Goal: Task Accomplishment & Management: Use online tool/utility

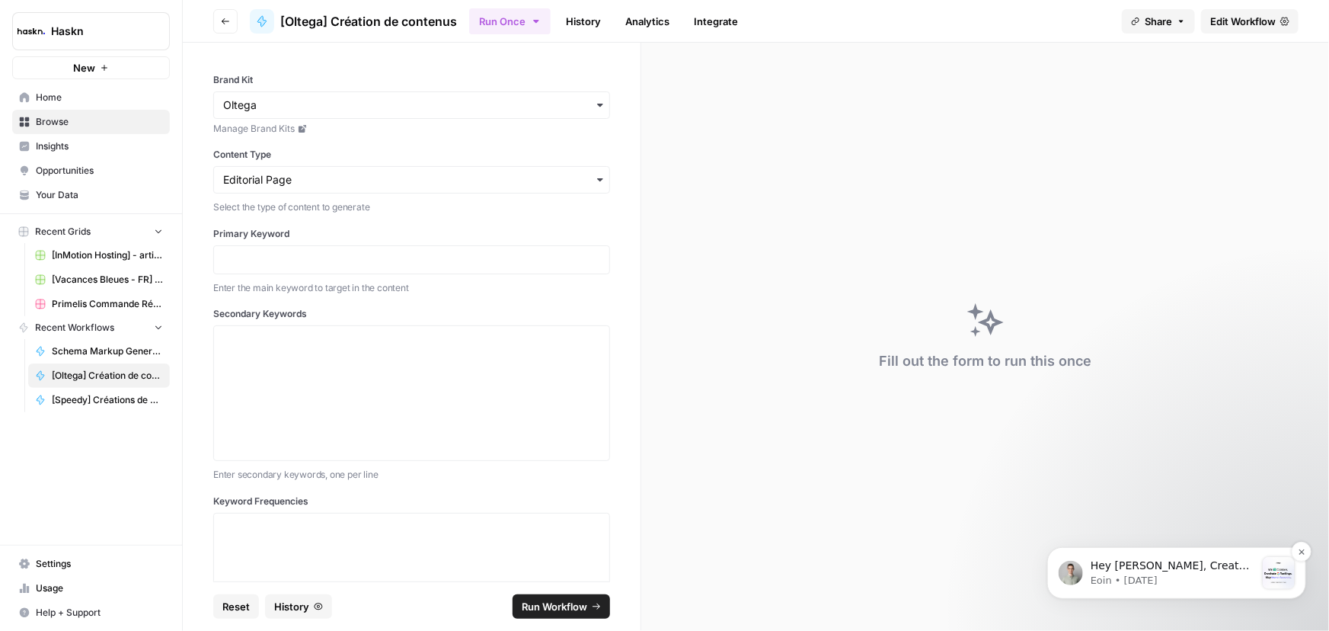
click at [1206, 567] on p "Hey [PERSON_NAME], Create winning with Content Refresh. The battle for AI’s att…" at bounding box center [1172, 565] width 165 height 15
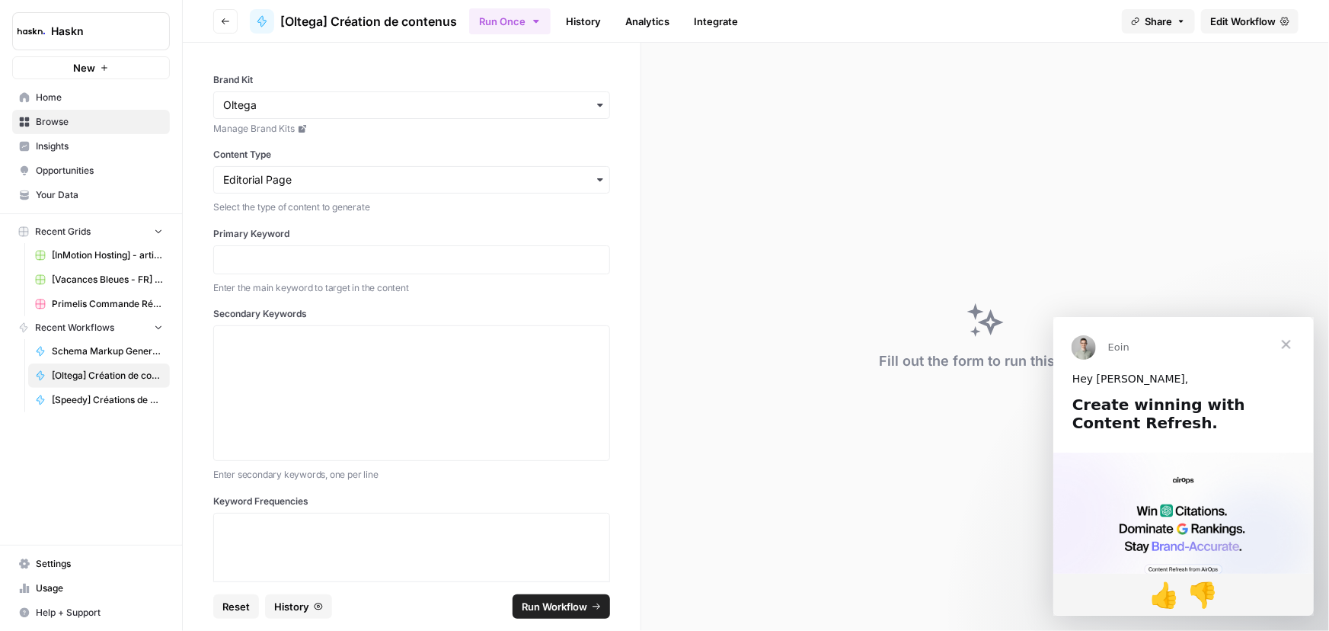
click at [1282, 342] on span "Close" at bounding box center [1286, 343] width 55 height 55
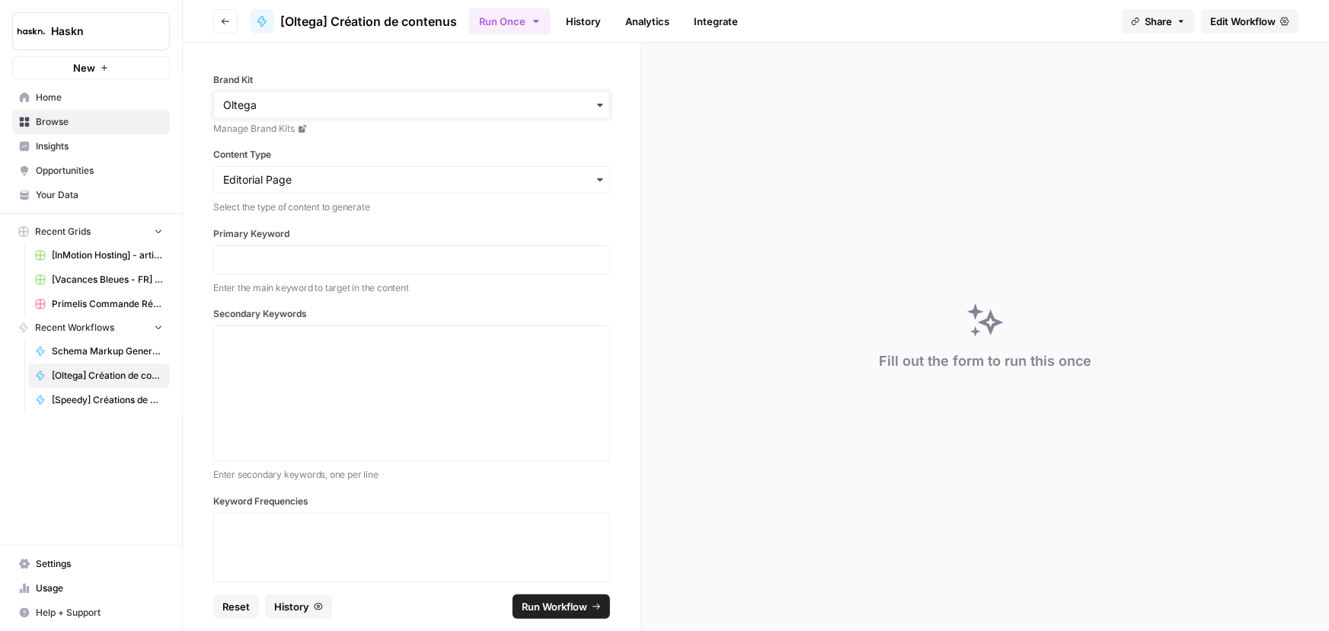
click at [289, 102] on input "Brand Kit" at bounding box center [411, 105] width 377 height 15
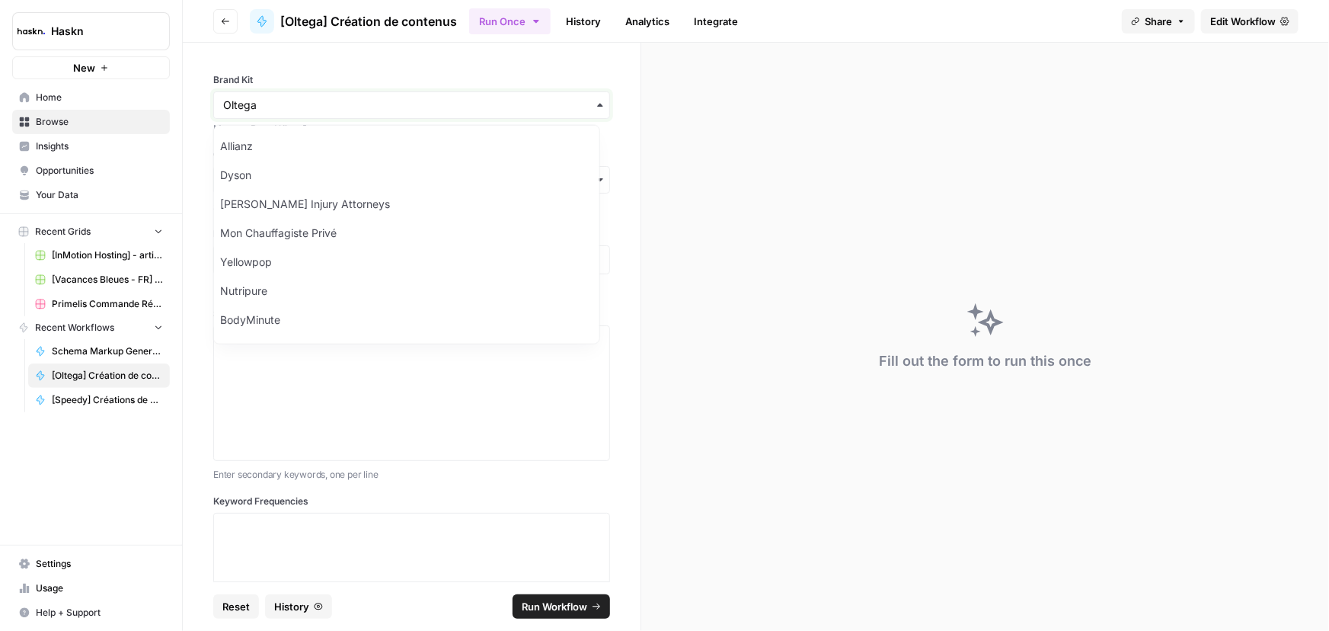
click at [289, 102] on input "Brand Kit" at bounding box center [411, 105] width 377 height 15
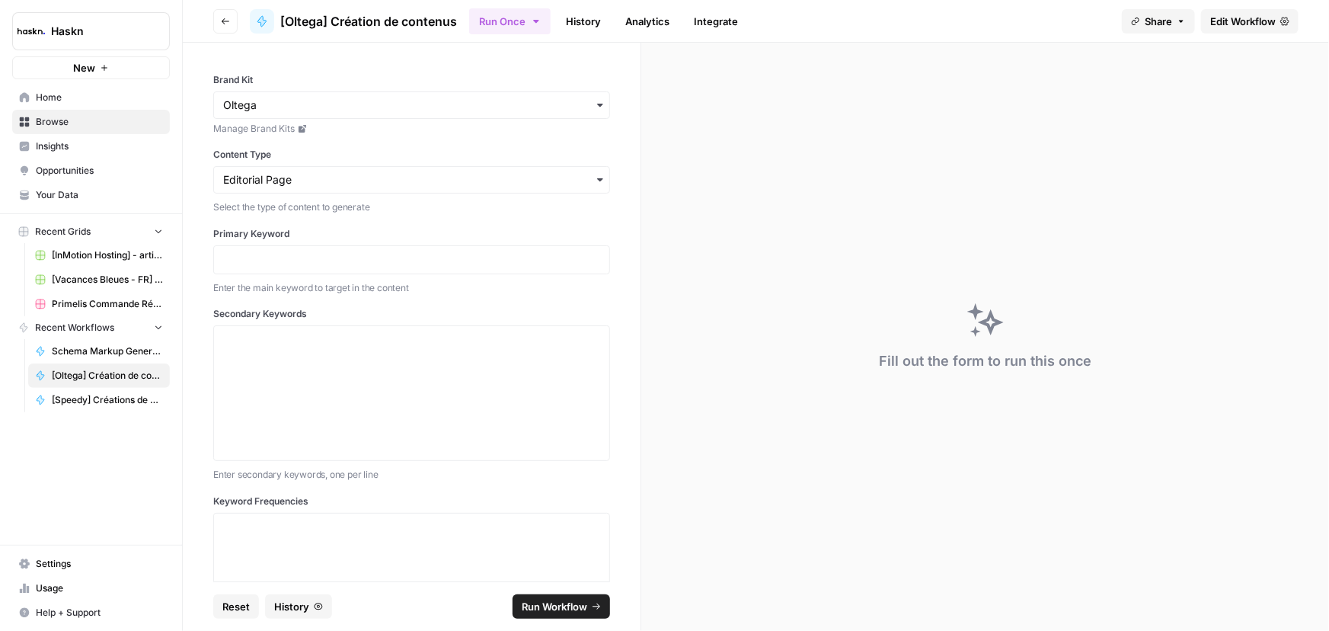
click at [1216, 27] on span "Edit Workflow" at bounding box center [1244, 21] width 66 height 15
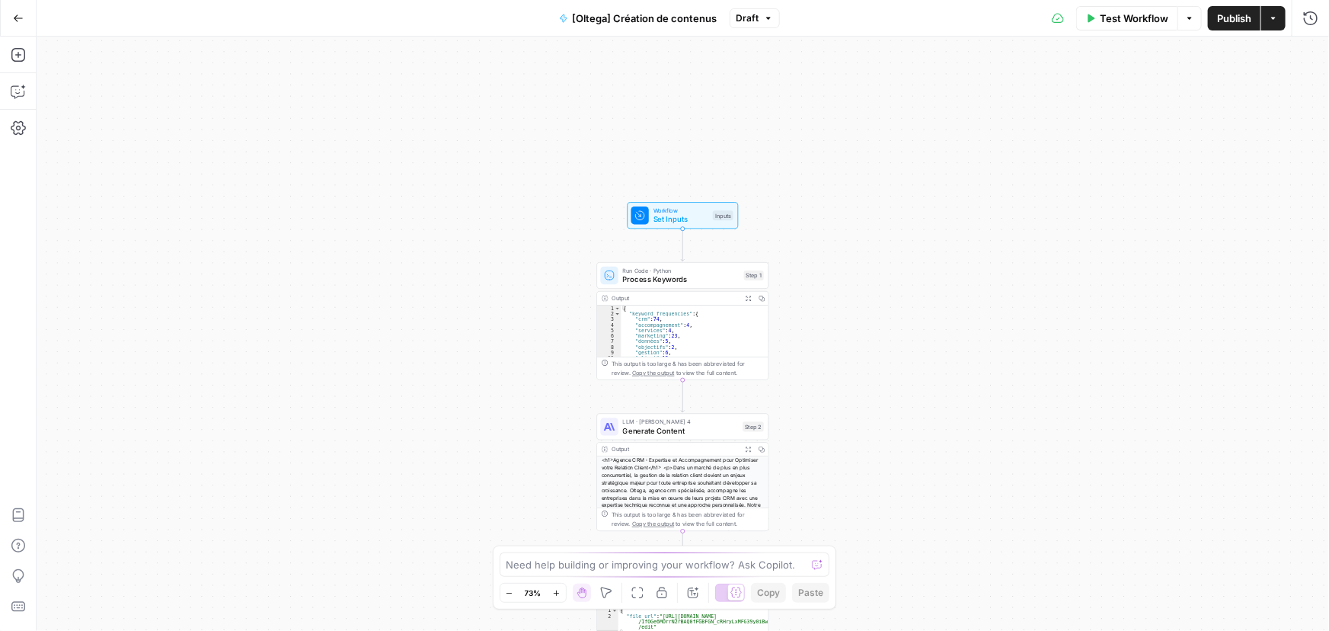
click at [26, 18] on button "Go Back" at bounding box center [18, 18] width 27 height 27
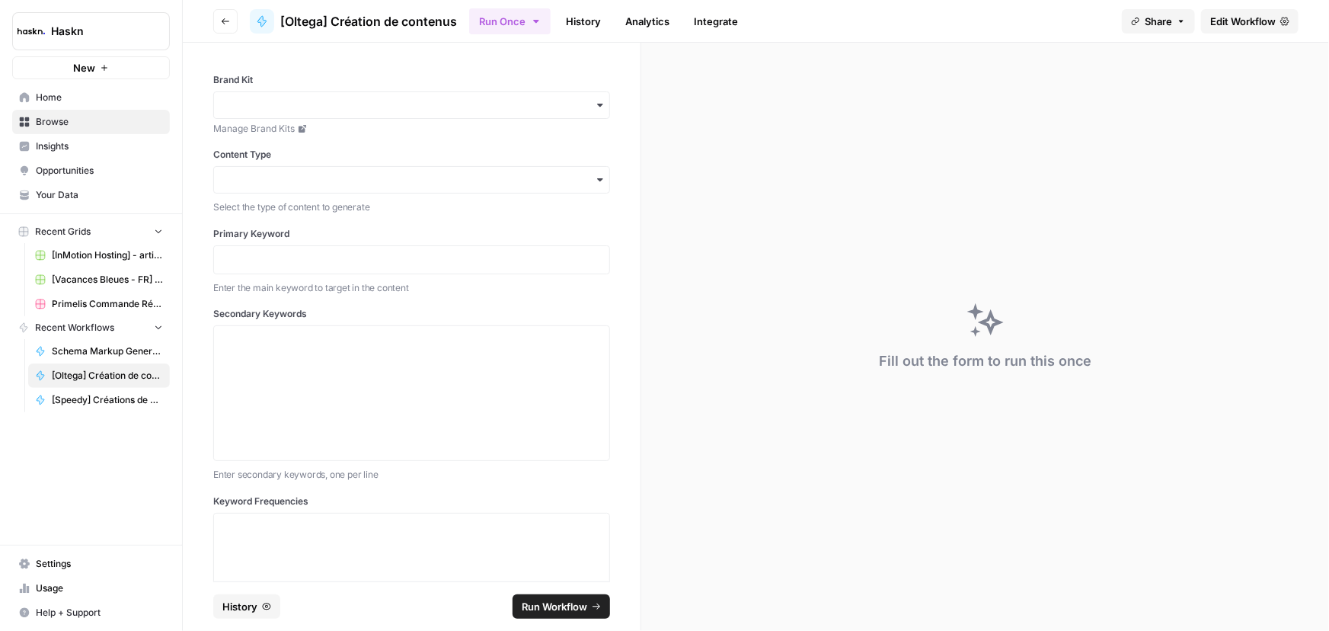
click at [1247, 15] on span "Edit Workflow" at bounding box center [1244, 21] width 66 height 15
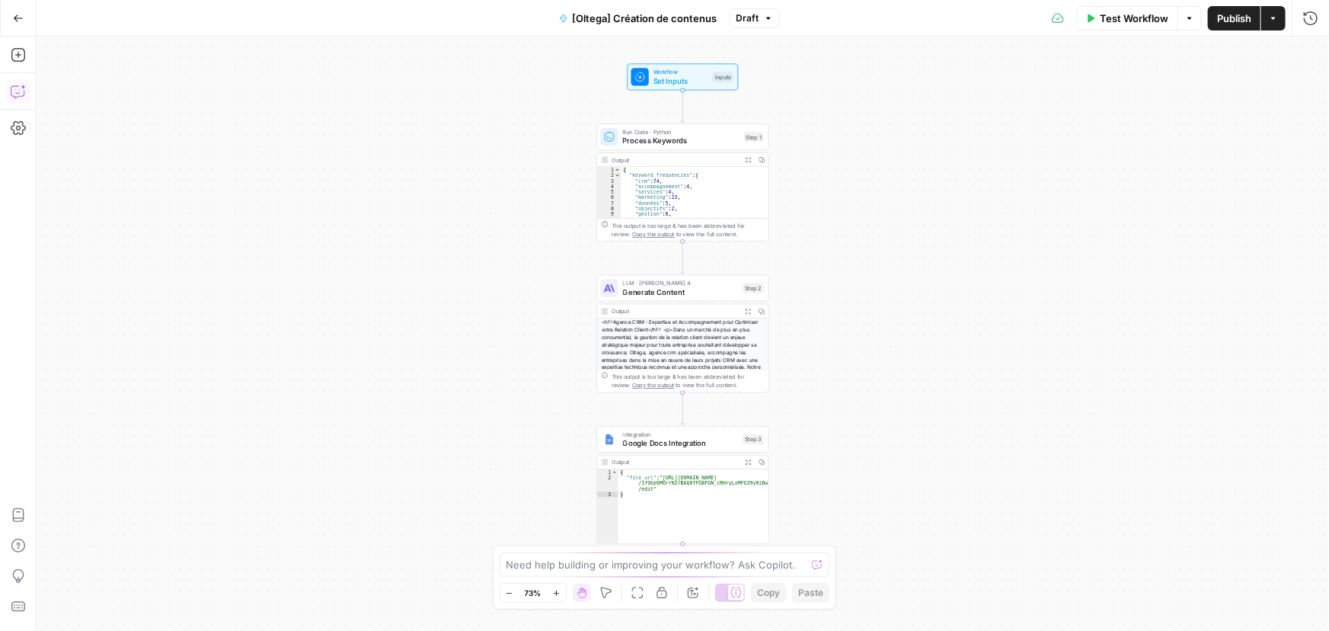
click at [17, 101] on button "Copilot" at bounding box center [18, 91] width 24 height 24
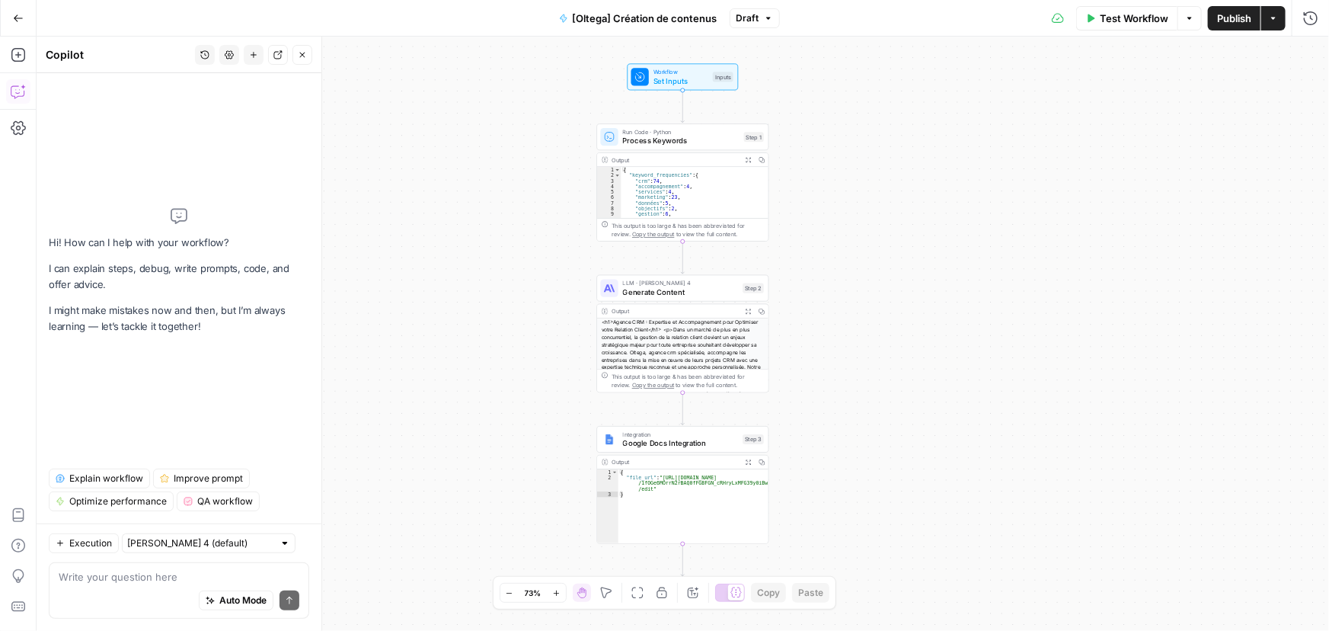
click at [20, 24] on button "Go Back" at bounding box center [18, 18] width 27 height 27
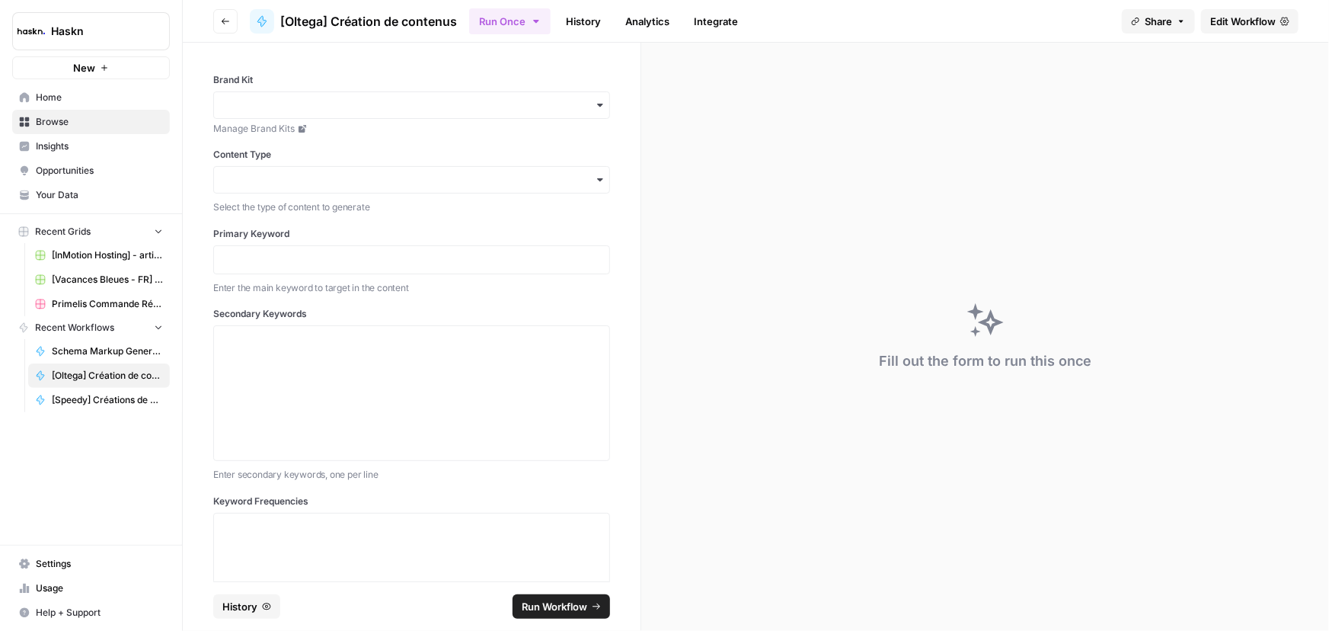
click at [72, 195] on span "Your Data" at bounding box center [99, 195] width 127 height 14
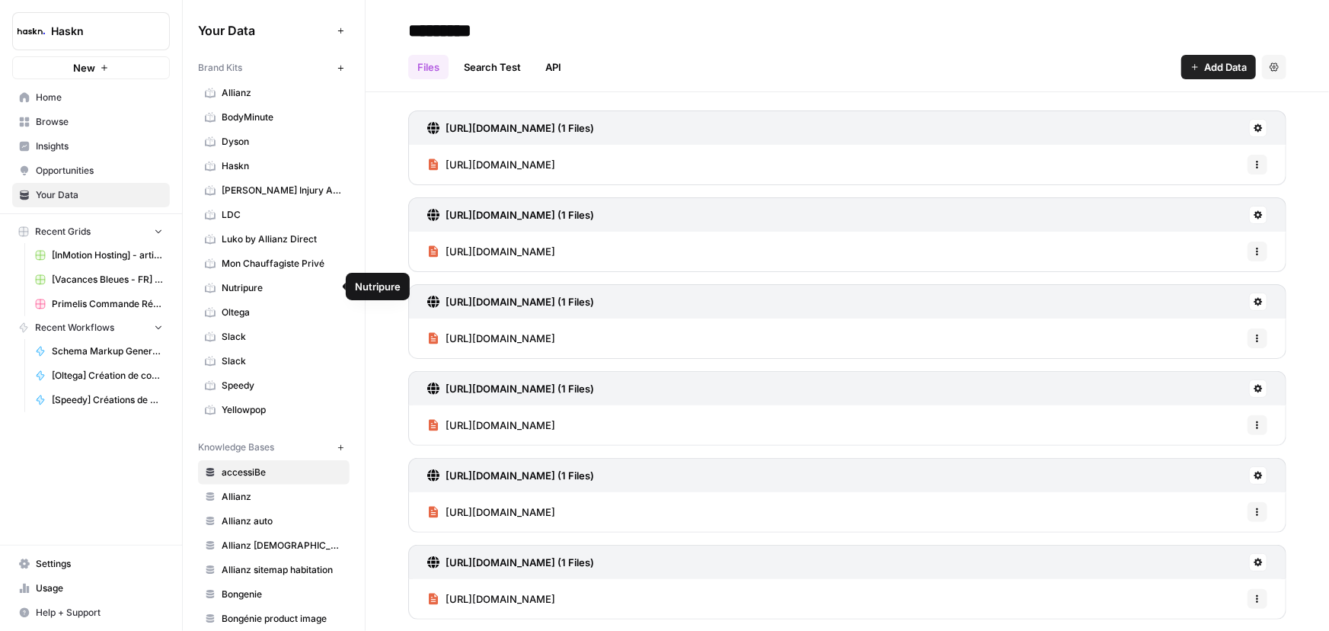
click at [263, 306] on span "Oltega" at bounding box center [282, 313] width 121 height 14
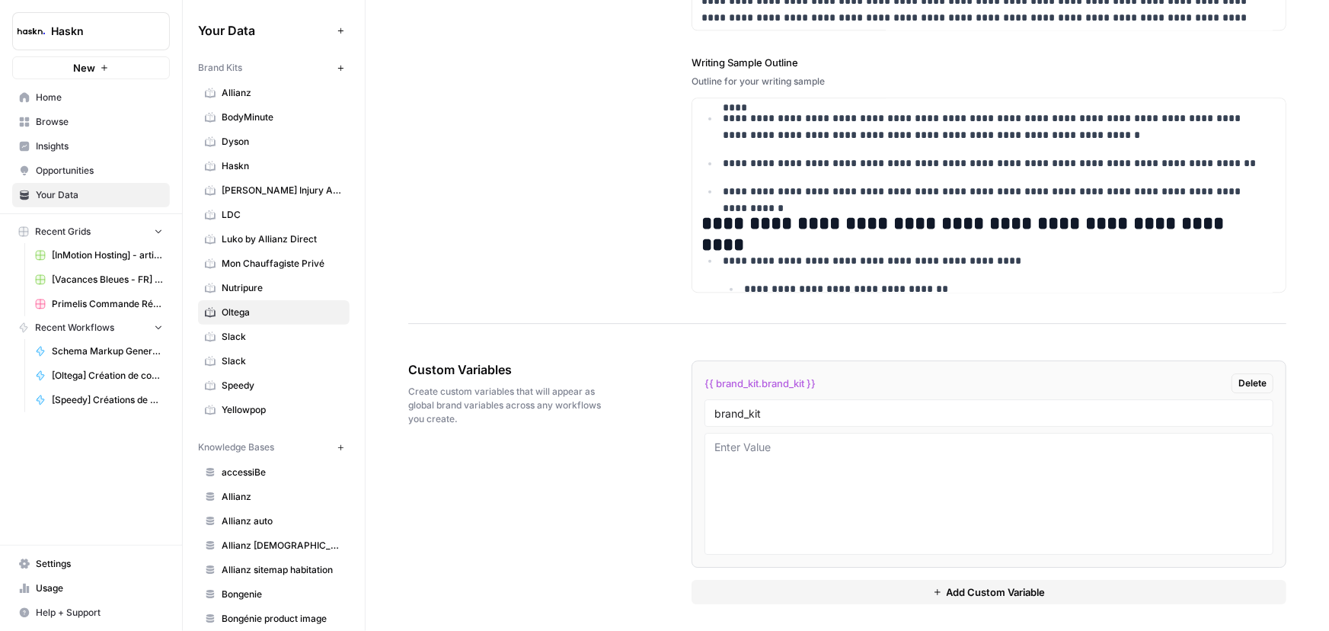
scroll to position [2138, 0]
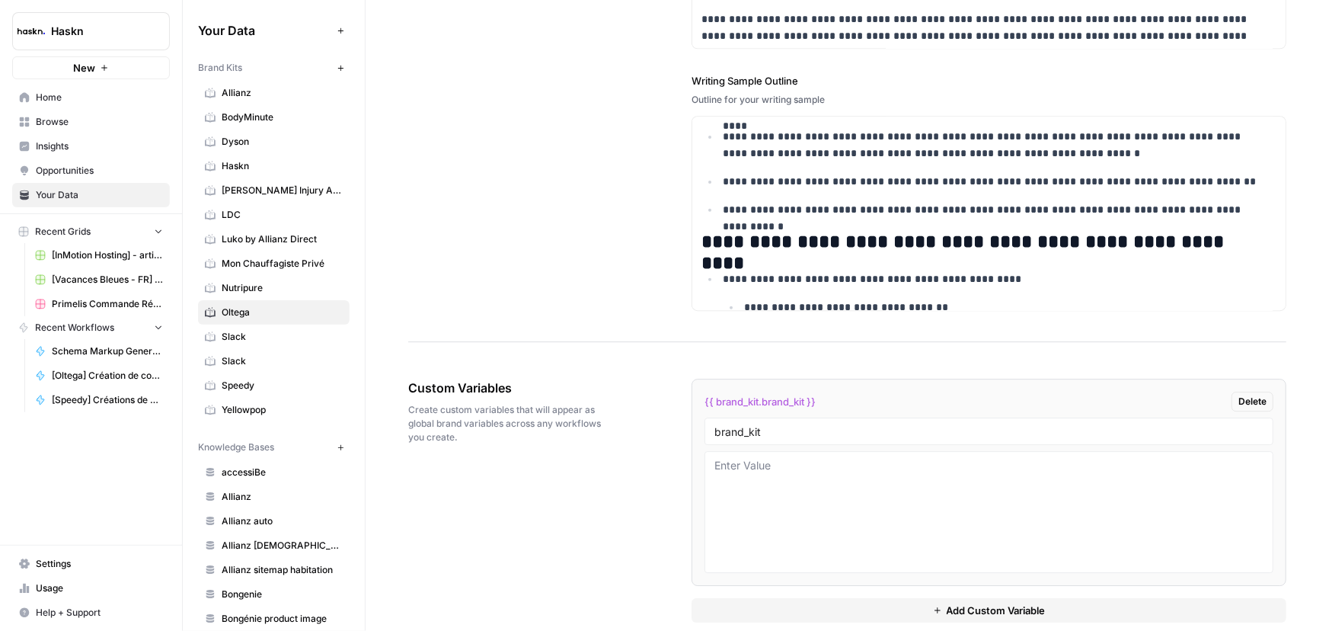
drag, startPoint x: 418, startPoint y: 88, endPoint x: 1202, endPoint y: 49, distance: 784.9
copy div "**********"
click at [46, 105] on link "Home" at bounding box center [91, 97] width 158 height 24
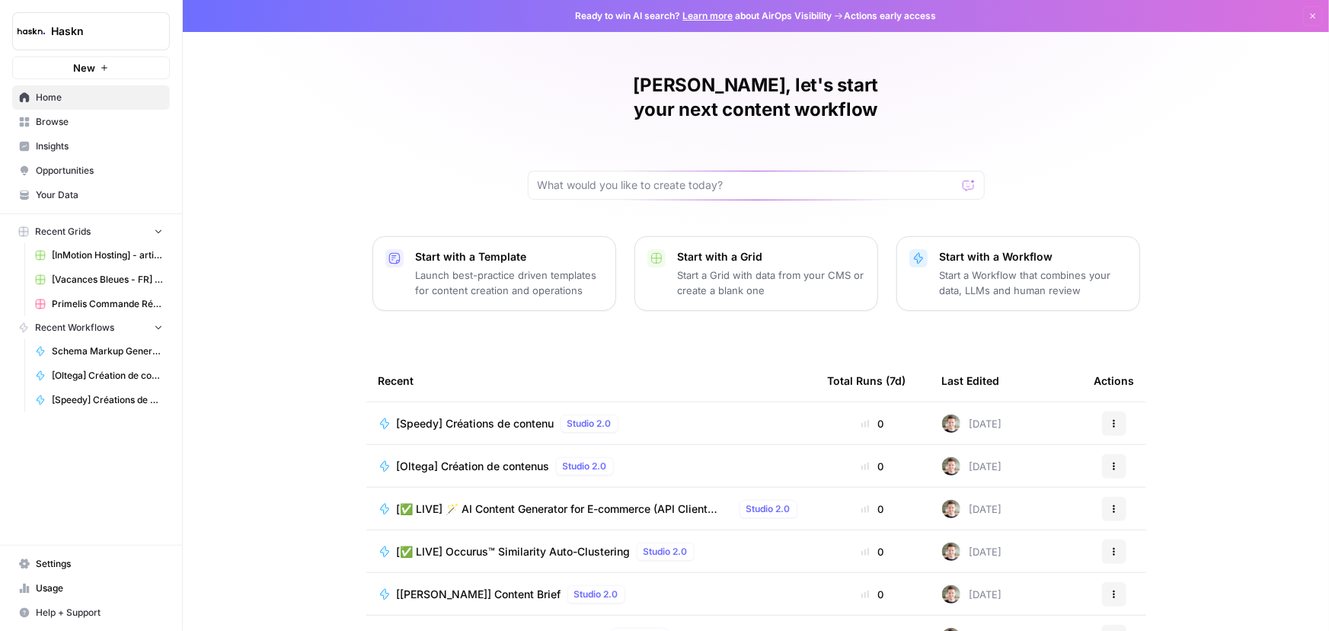
click at [495, 459] on span "[Oltega] Création de contenus" at bounding box center [473, 466] width 153 height 15
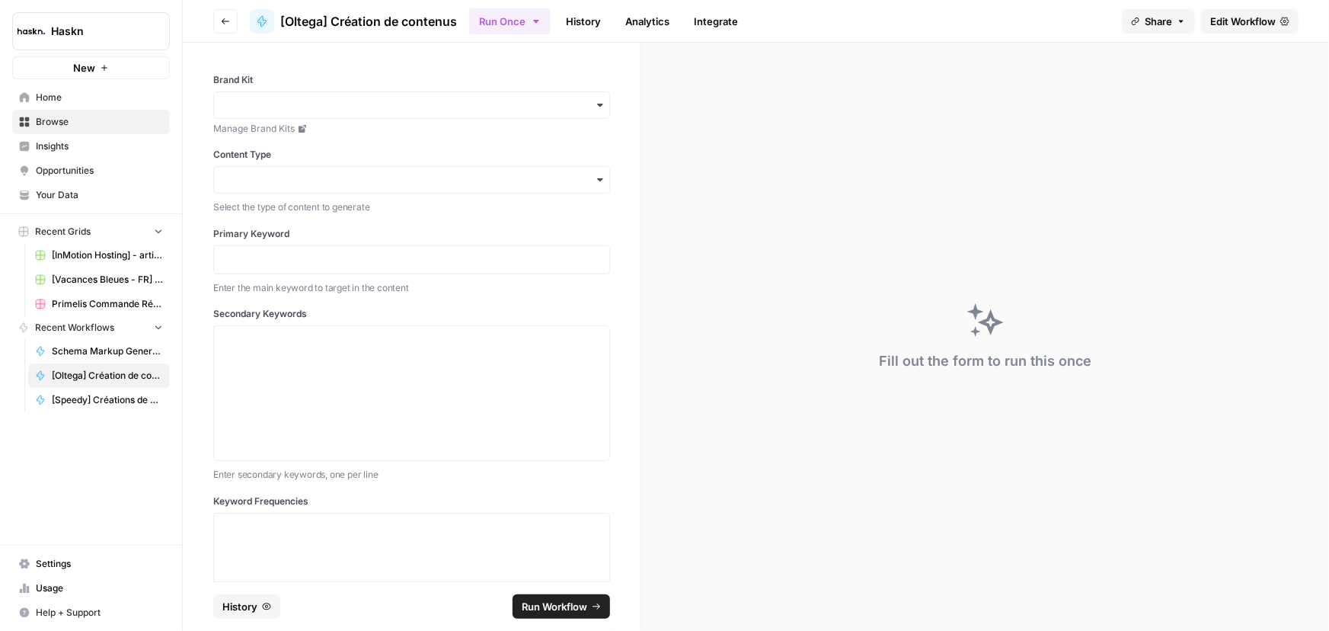
click at [1265, 21] on span "Edit Workflow" at bounding box center [1244, 21] width 66 height 15
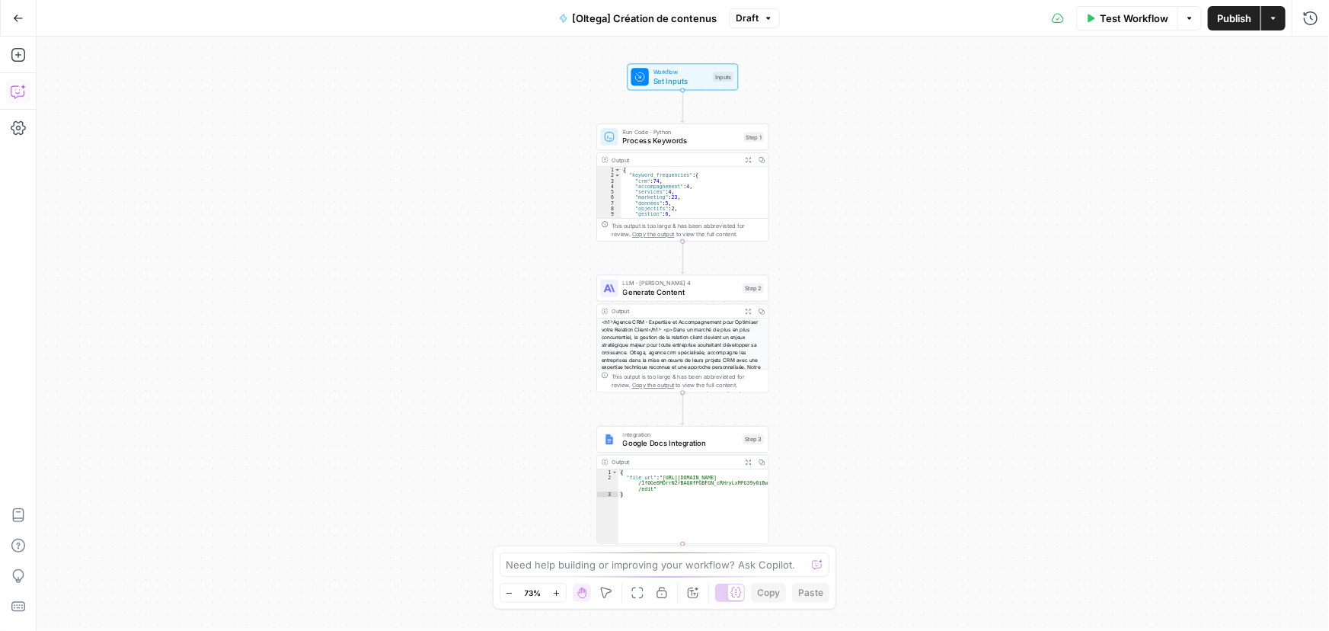
click at [21, 91] on icon "button" at bounding box center [18, 91] width 15 height 15
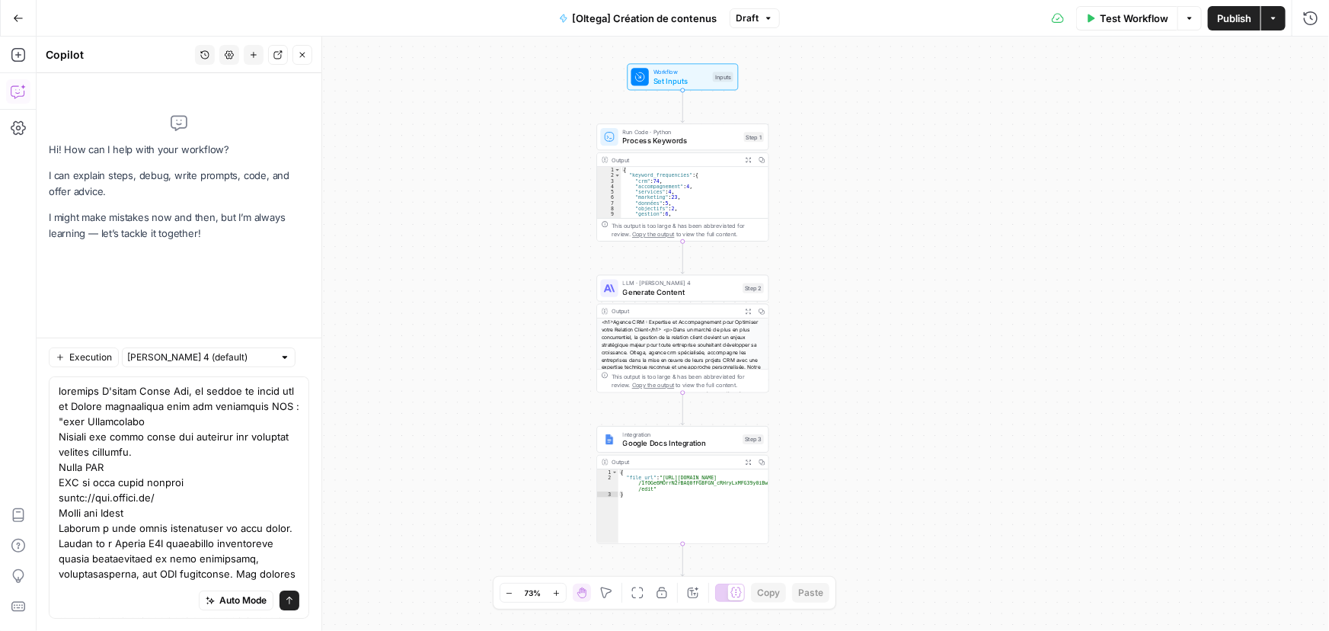
scroll to position [5676, 0]
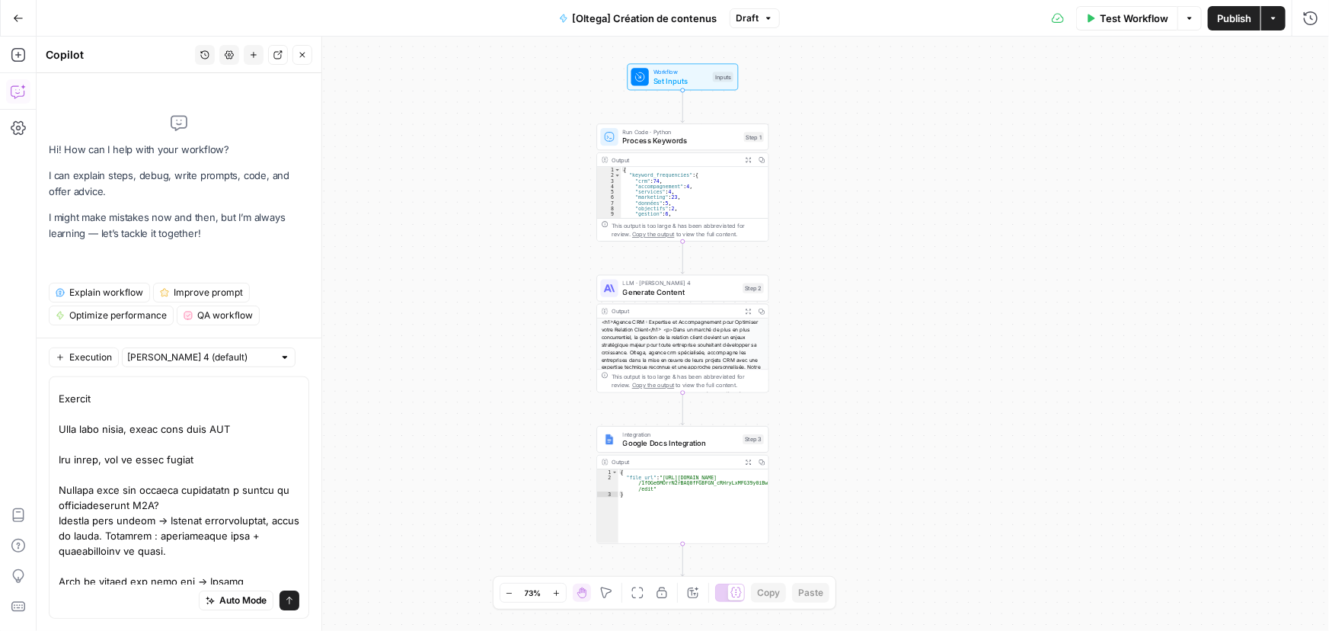
type textarea "supprime L'input Brand Kit, et ajoute le brand kit de Oltega directement dans l…"
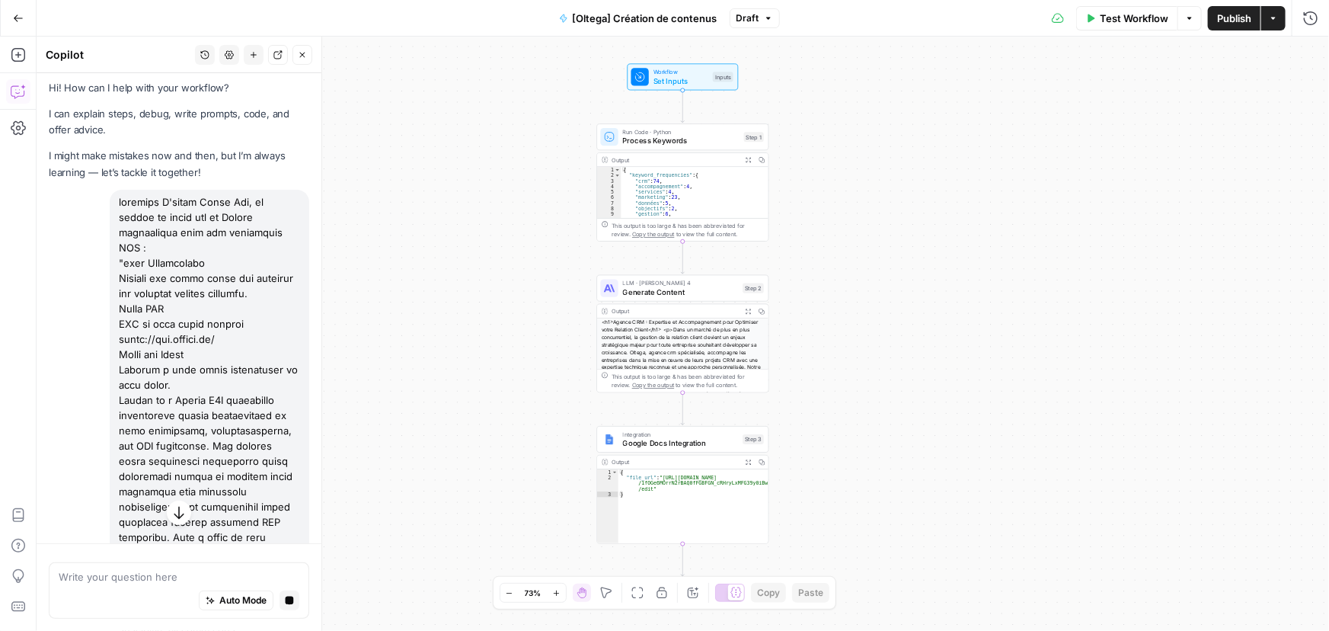
scroll to position [0, 0]
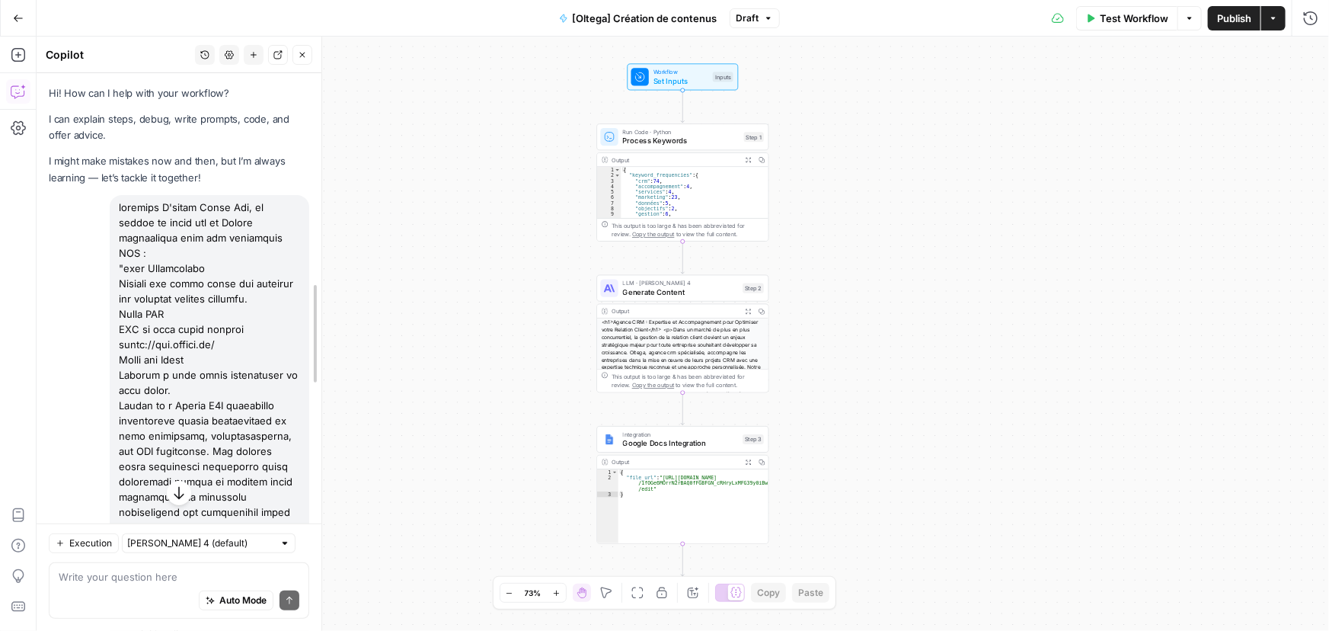
drag, startPoint x: 315, startPoint y: 114, endPoint x: 298, endPoint y: 218, distance: 105.7
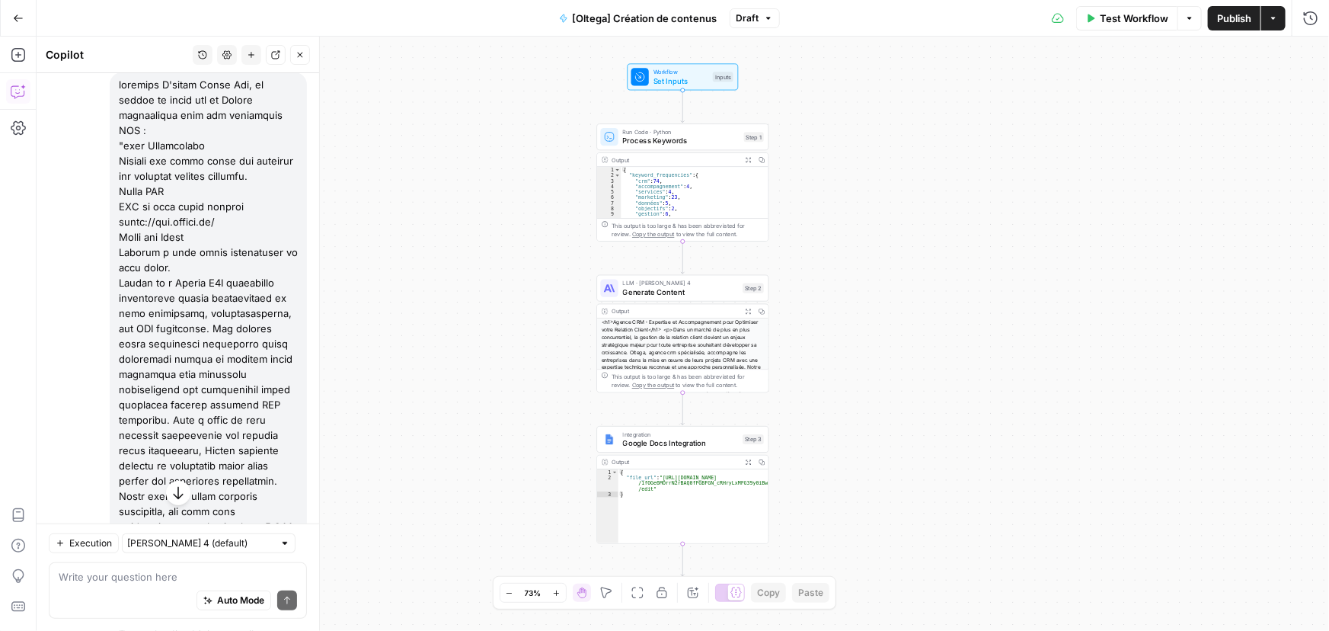
scroll to position [415, 0]
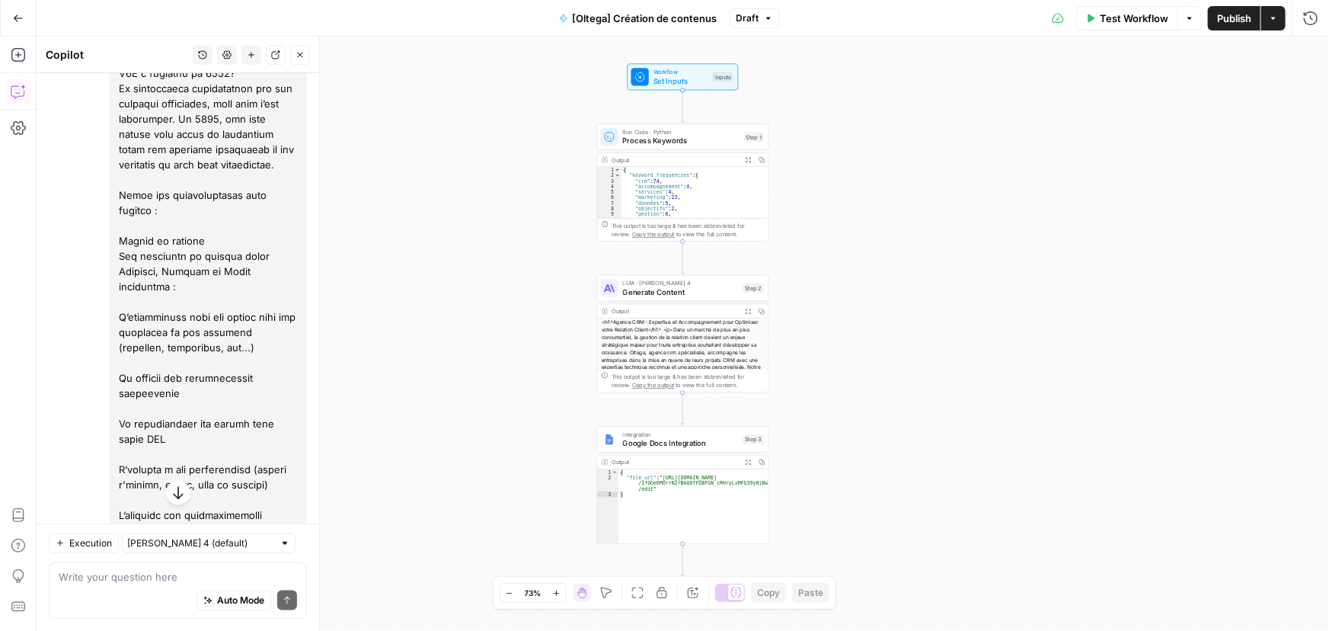
click at [171, 495] on icon "button" at bounding box center [178, 492] width 15 height 15
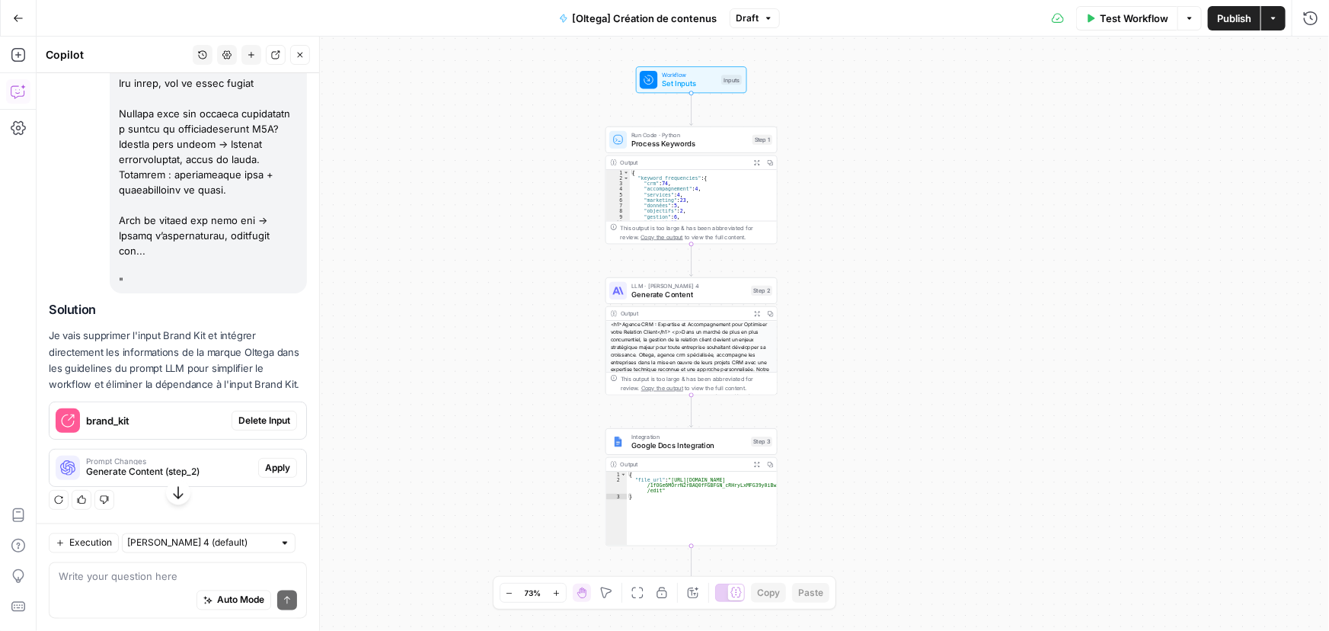
scroll to position [7238, 0]
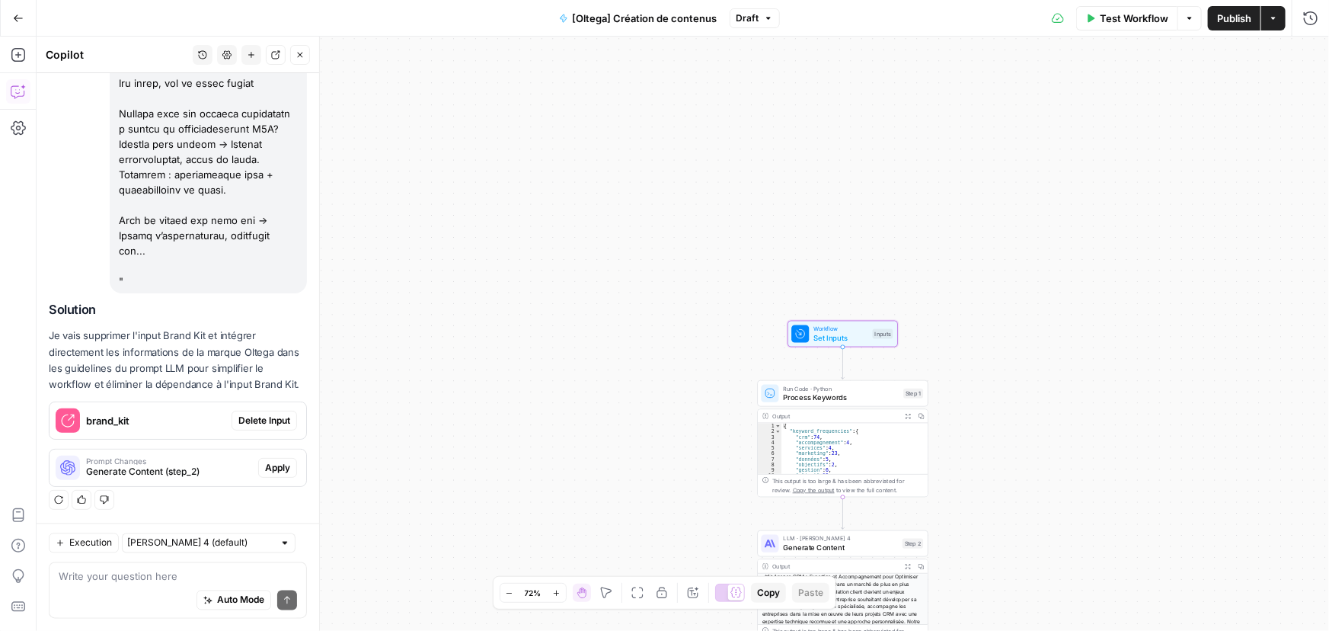
click at [249, 421] on span "Delete Input" at bounding box center [264, 421] width 52 height 14
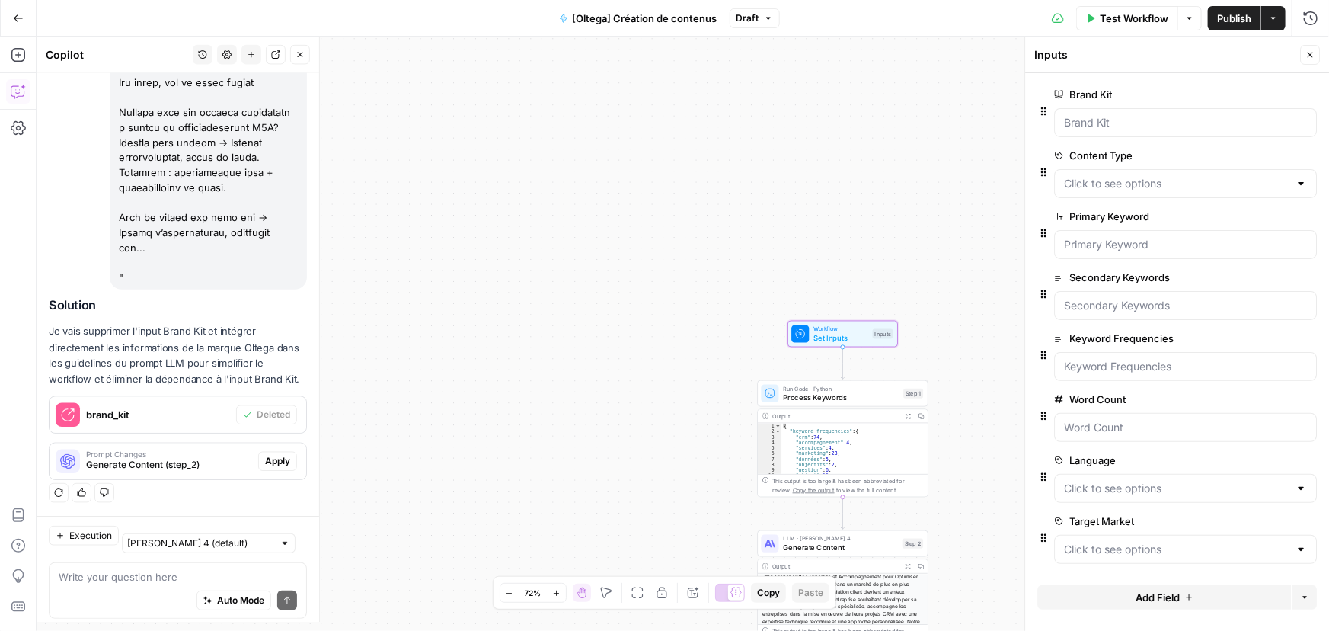
scroll to position [7263, 0]
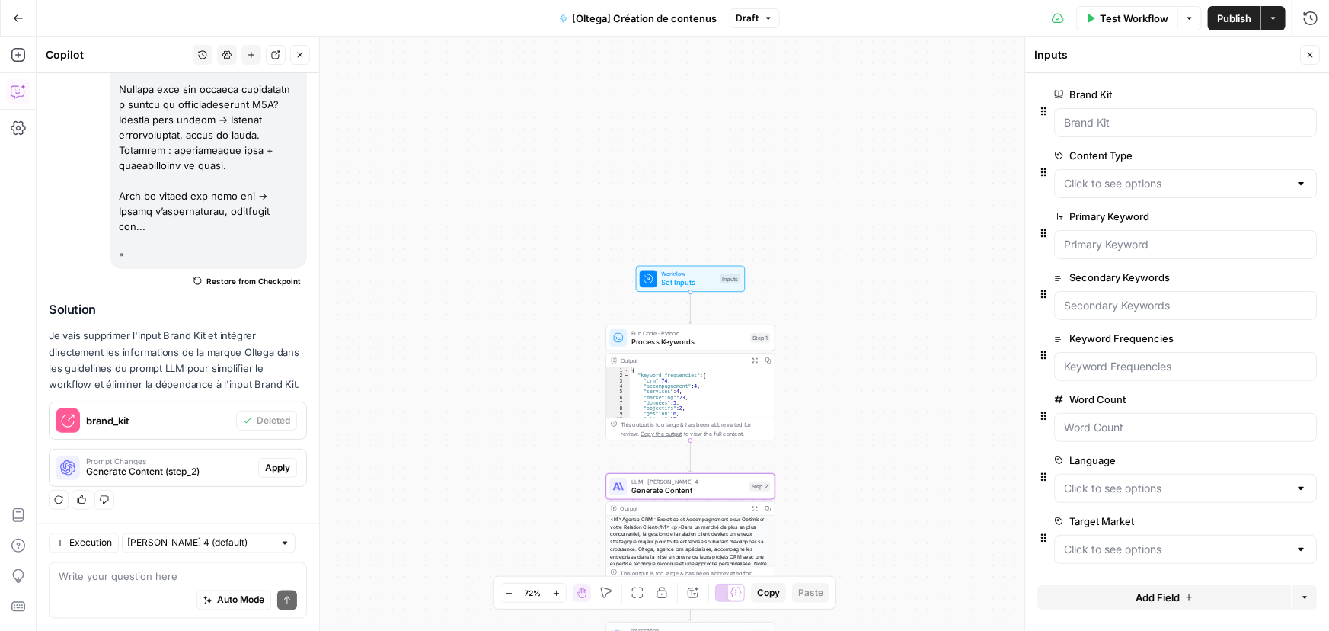
click at [265, 465] on span "Apply" at bounding box center [277, 468] width 25 height 14
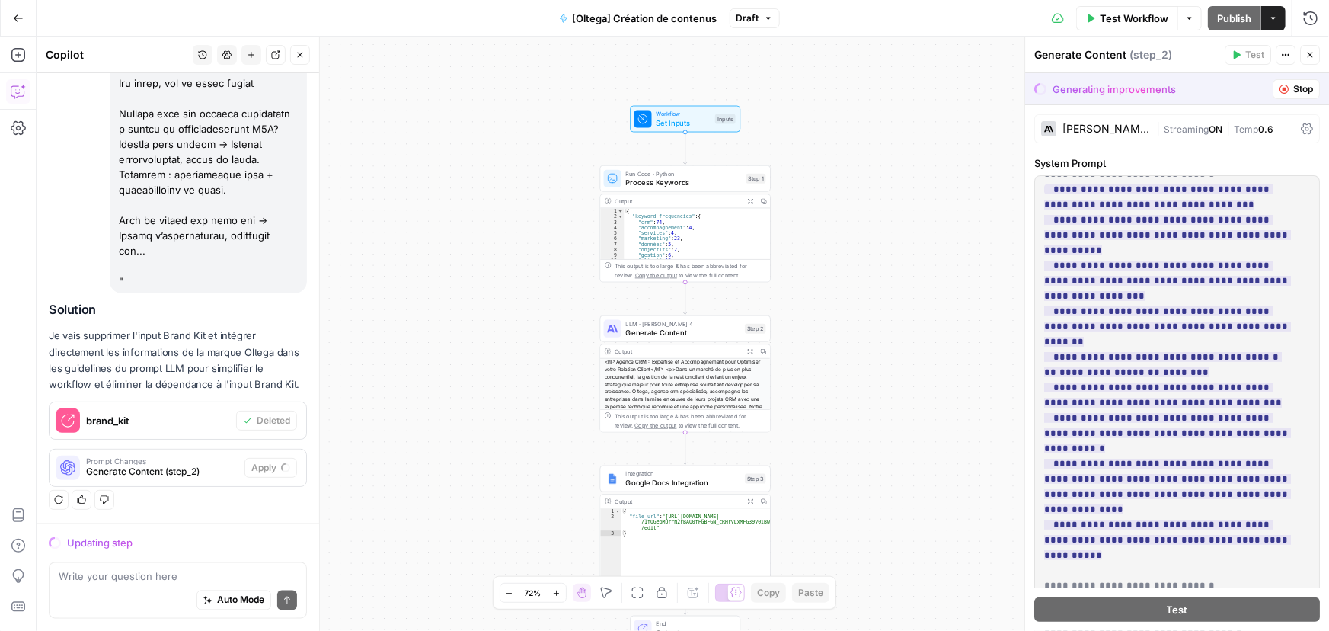
scroll to position [1246, 0]
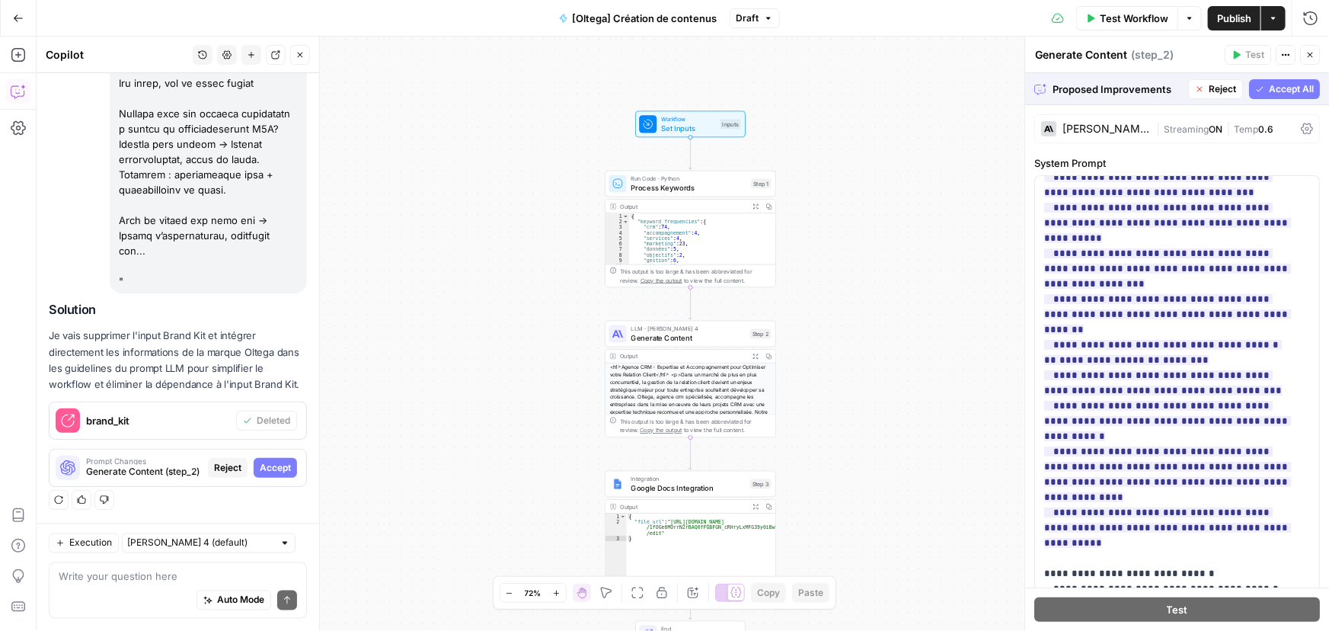
click at [1269, 89] on span "Accept All" at bounding box center [1291, 89] width 45 height 14
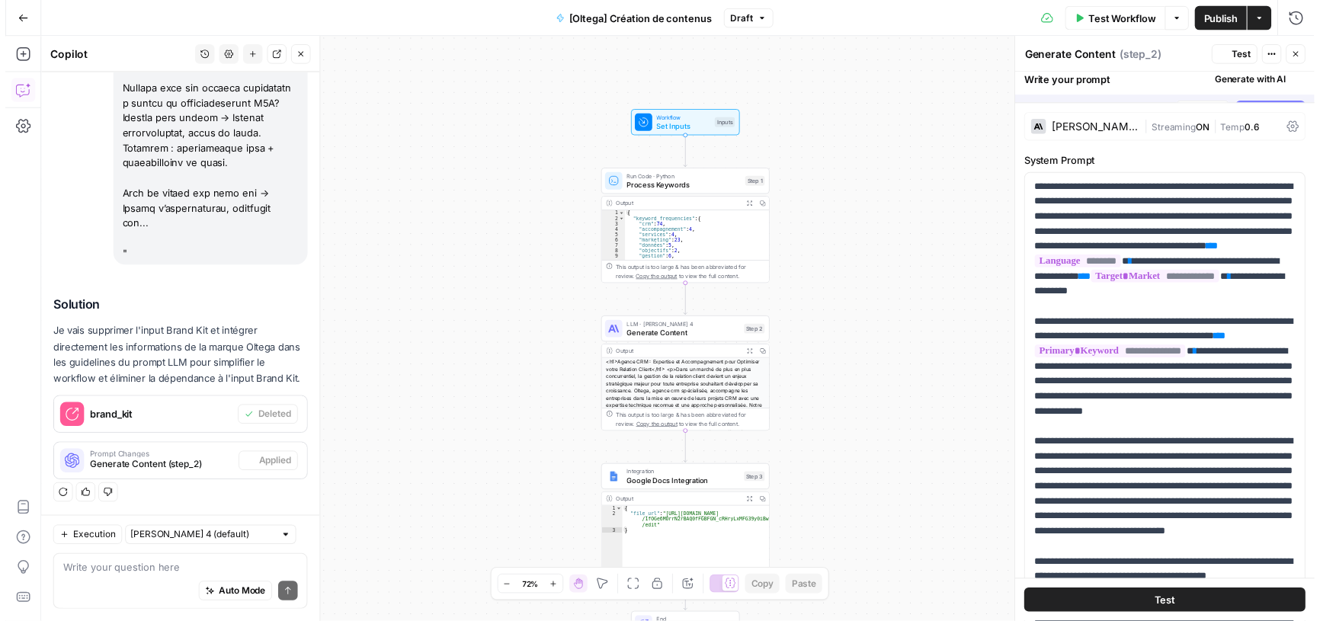
scroll to position [7263, 0]
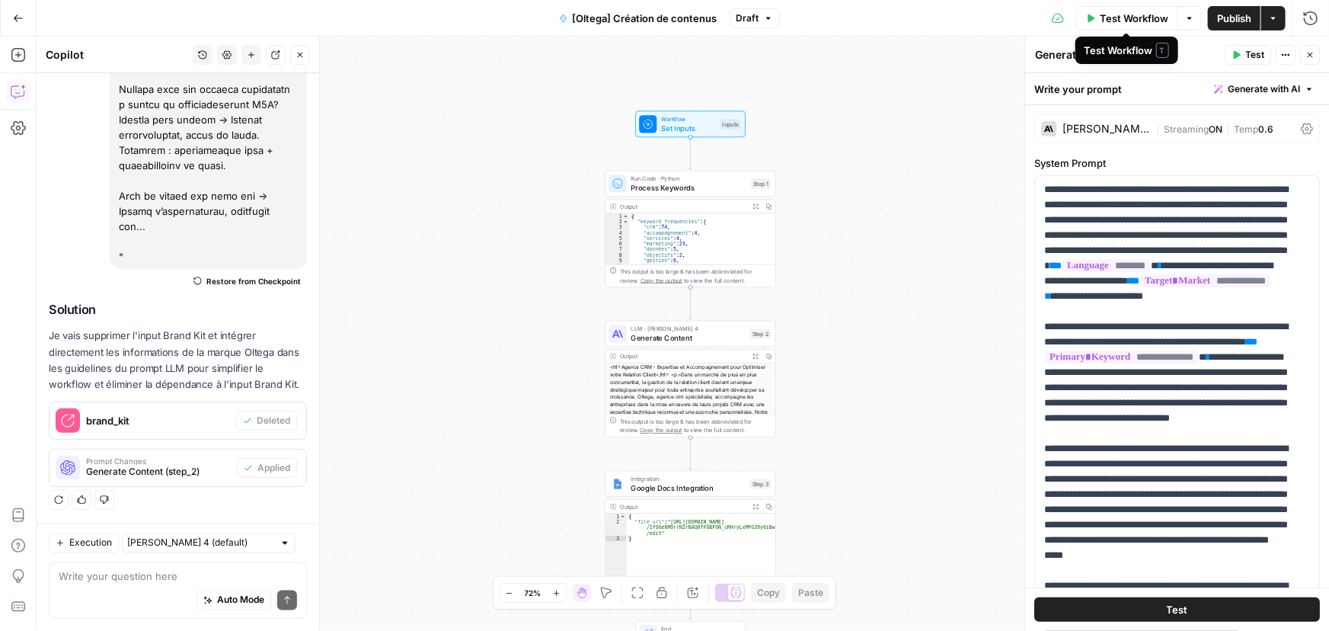
click at [1143, 16] on span "Test Workflow" at bounding box center [1134, 18] width 69 height 15
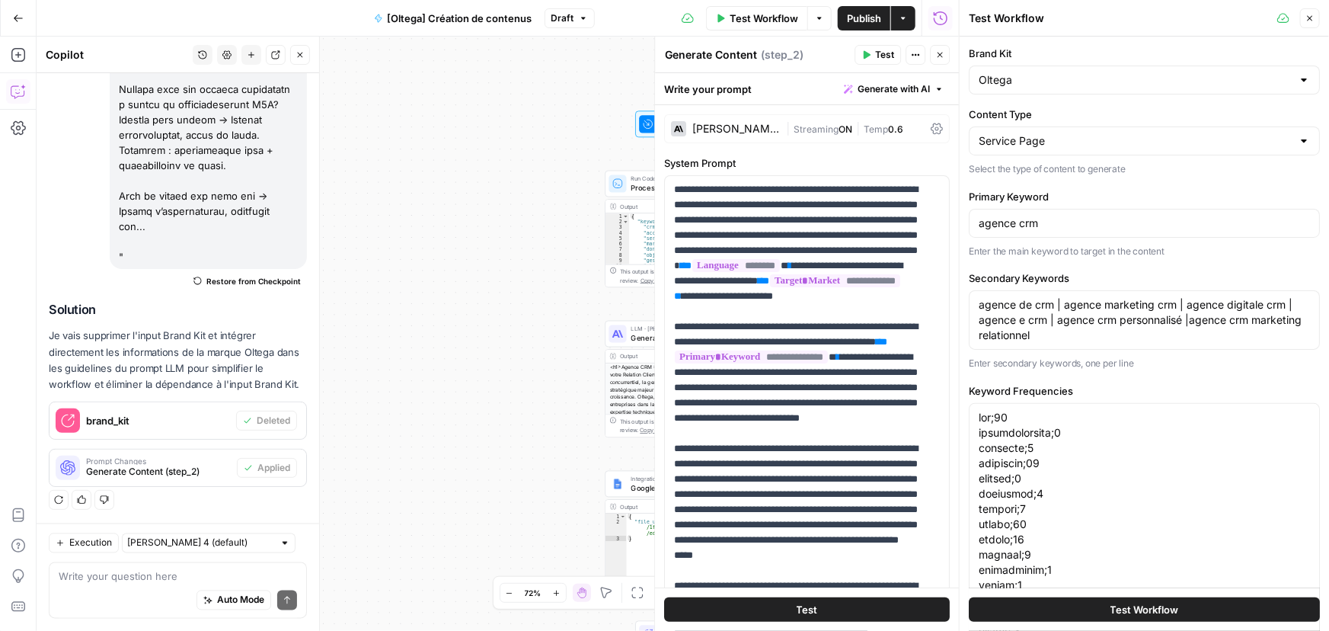
click at [1308, 23] on button "Close" at bounding box center [1310, 18] width 20 height 20
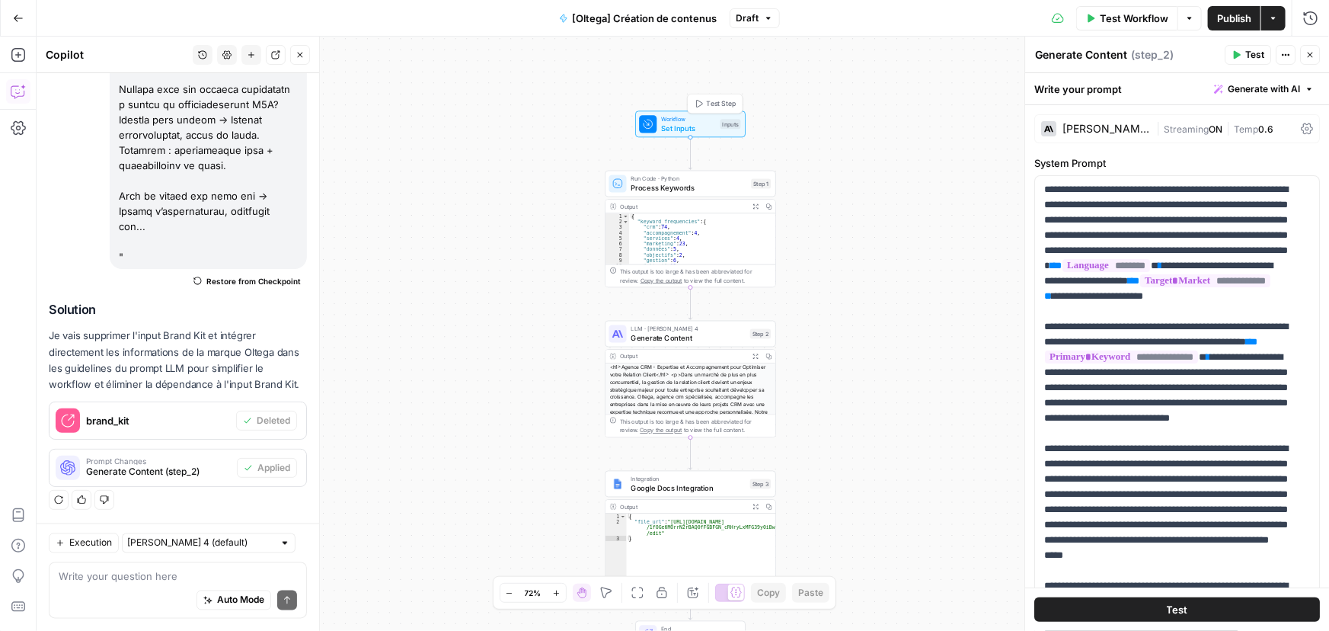
click at [691, 118] on span "Workflow" at bounding box center [688, 119] width 55 height 9
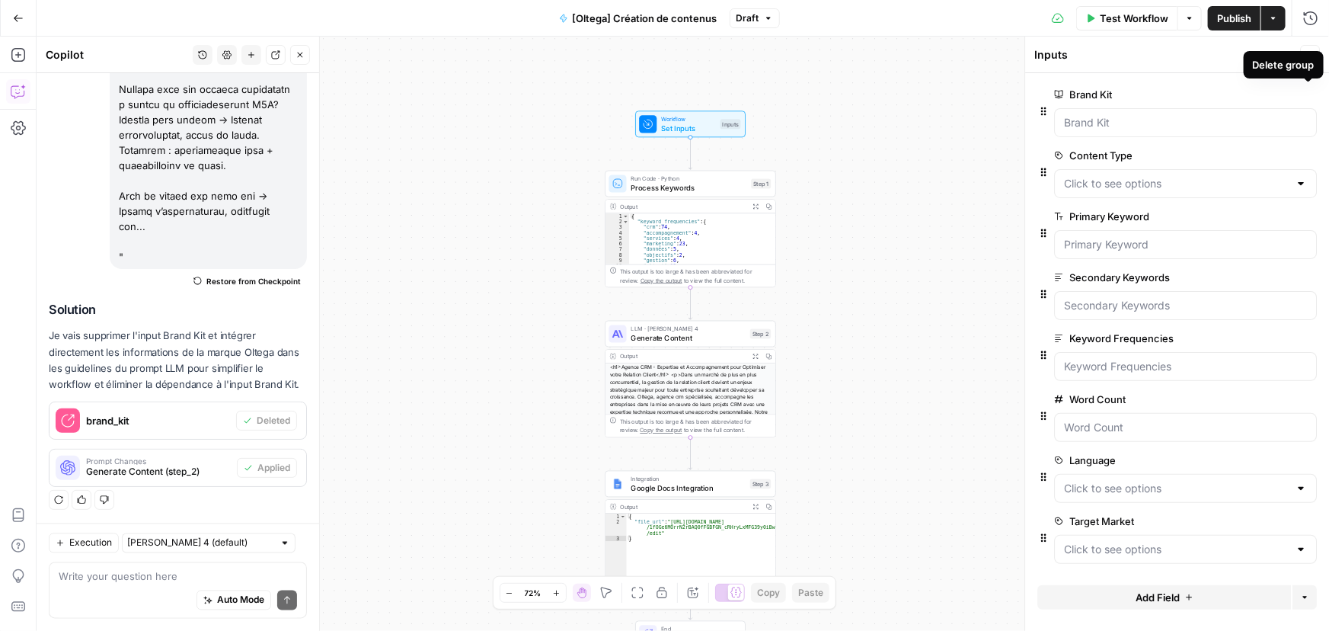
click at [1306, 94] on icon "button" at bounding box center [1308, 95] width 8 height 8
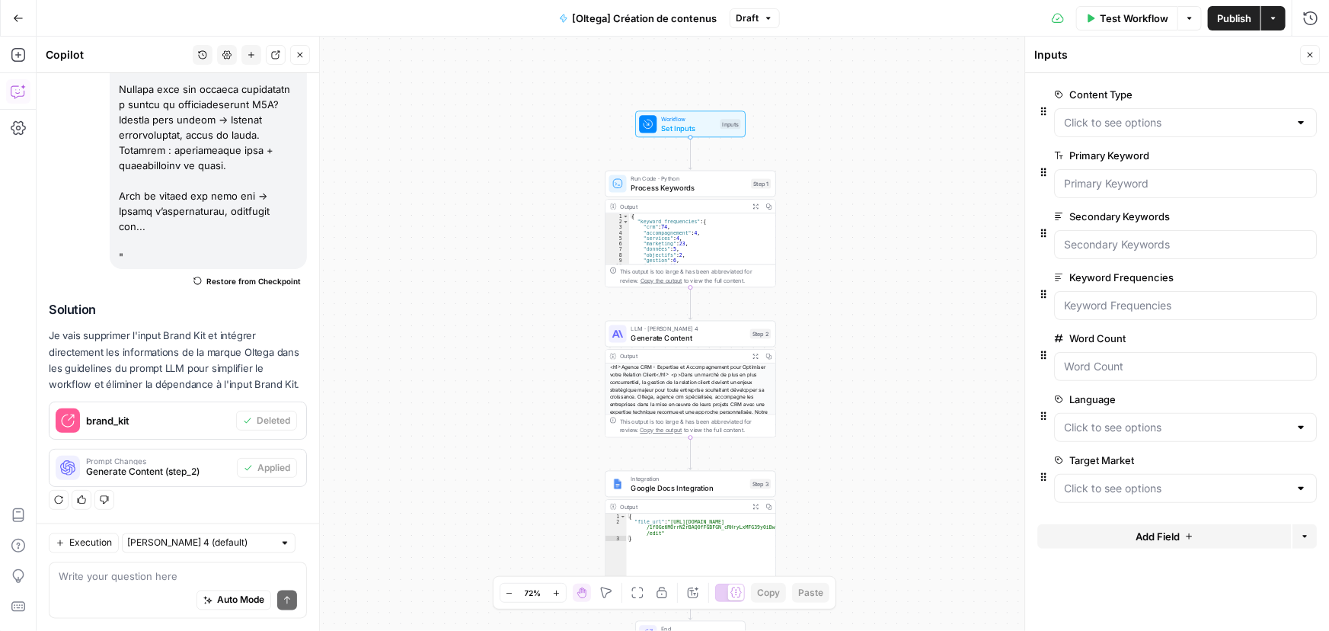
click at [1133, 21] on span "Test Workflow" at bounding box center [1134, 18] width 69 height 15
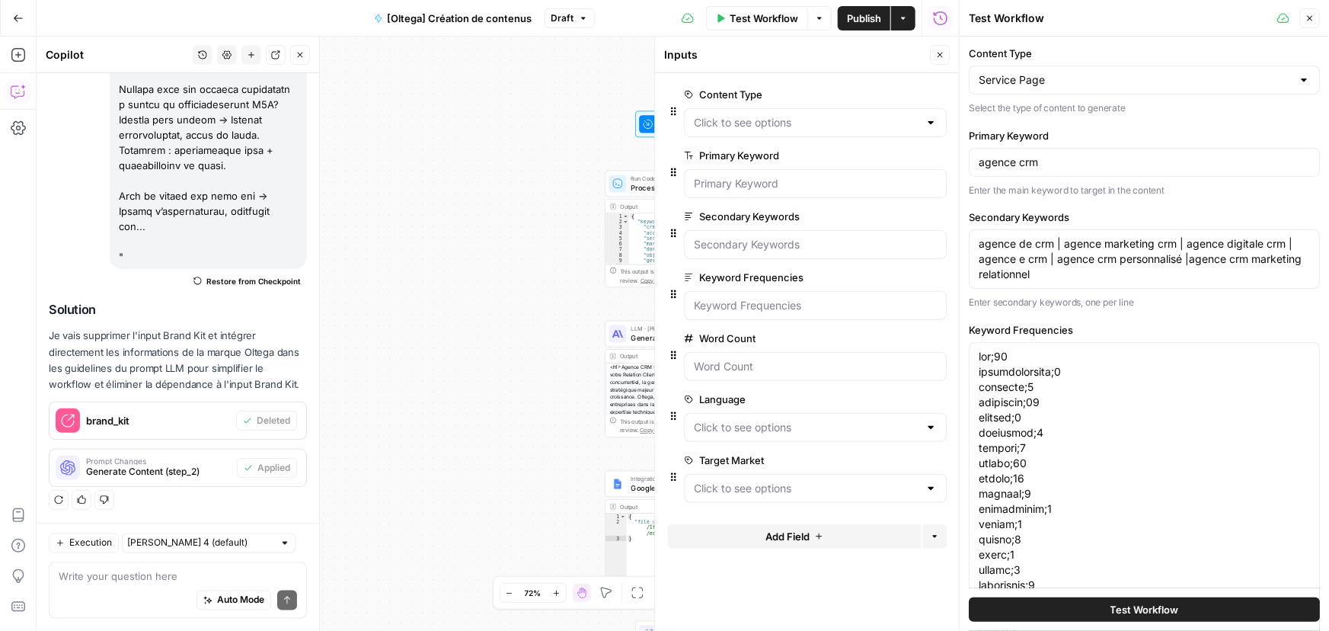
click at [1132, 603] on span "Test Workflow" at bounding box center [1145, 609] width 69 height 15
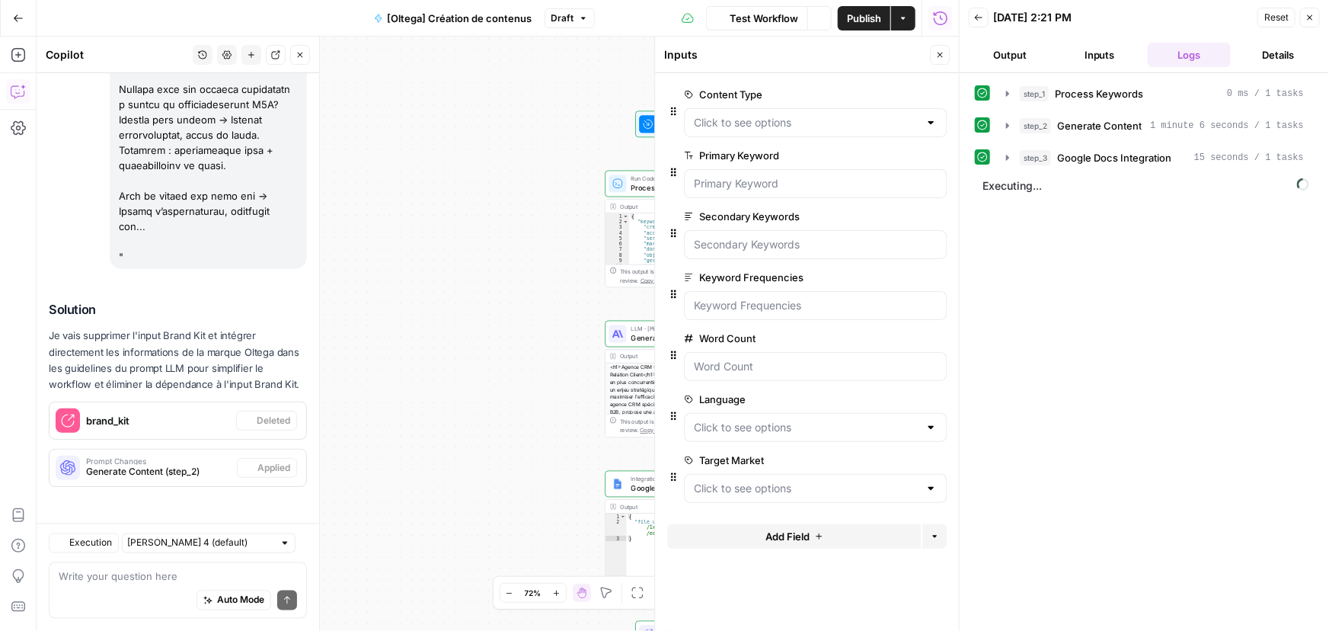
scroll to position [7263, 0]
click at [1013, 153] on icon "button" at bounding box center [1008, 158] width 12 height 12
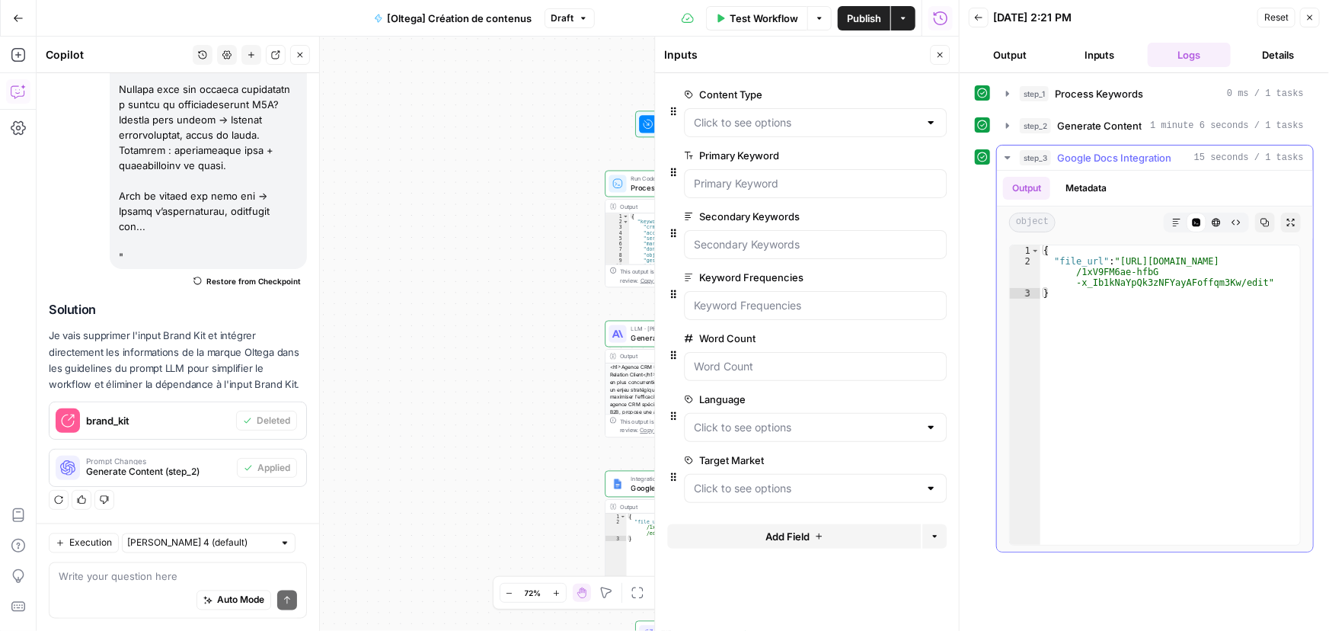
type textarea "**********"
drag, startPoint x: 1249, startPoint y: 282, endPoint x: 1120, endPoint y: 263, distance: 130.2
click at [1120, 263] on div "{ "file_url" : "[URL][DOMAIN_NAME] /1xV9FM6ae-hfbG -x_Ib1kNaYpQk3zNFYayAFoffqm3…" at bounding box center [1171, 405] width 260 height 321
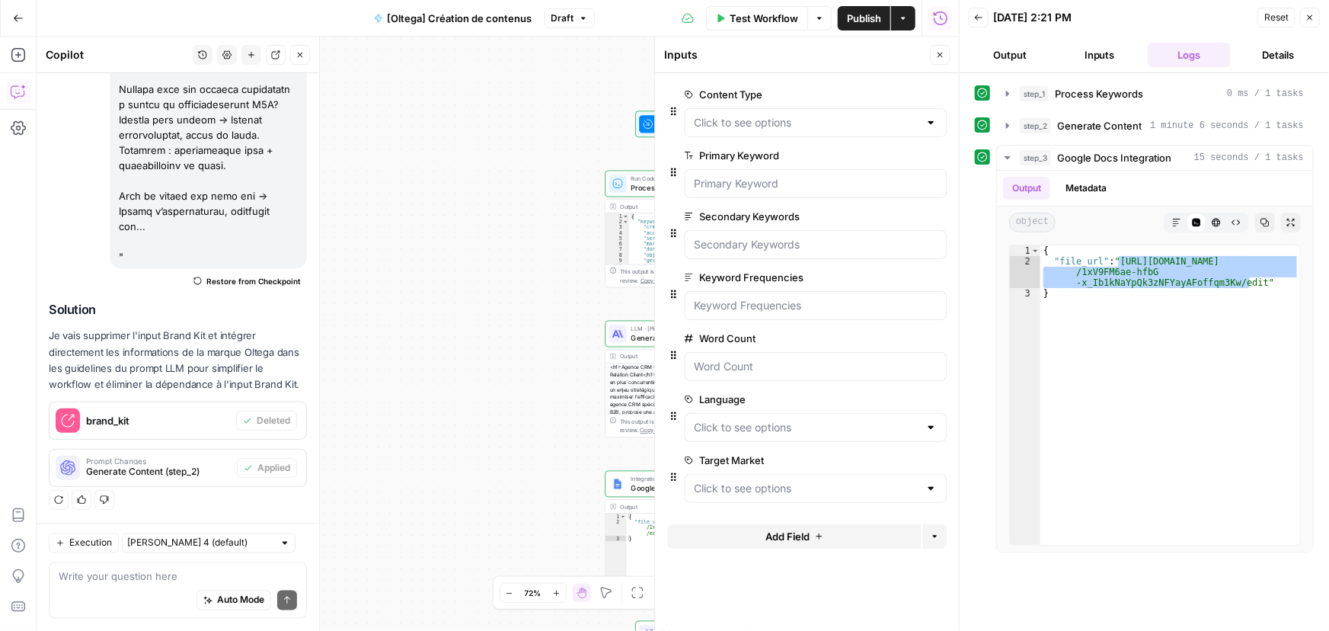
click at [855, 15] on span "Publish" at bounding box center [864, 18] width 34 height 15
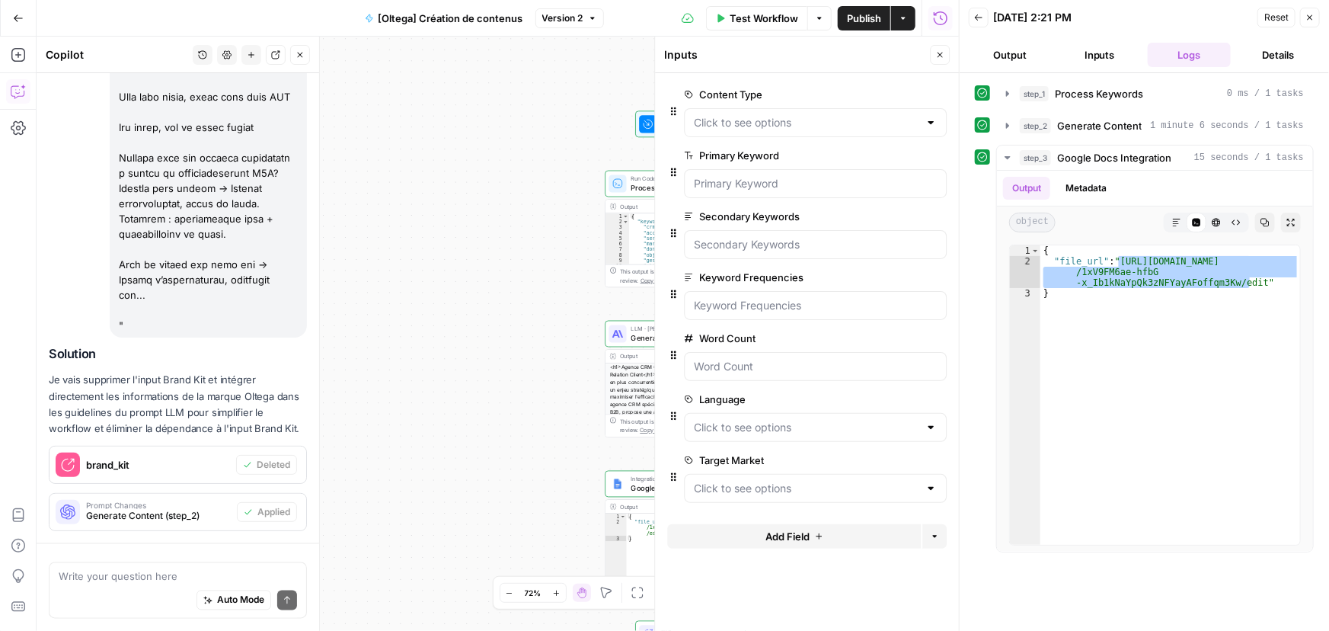
scroll to position [7263, 0]
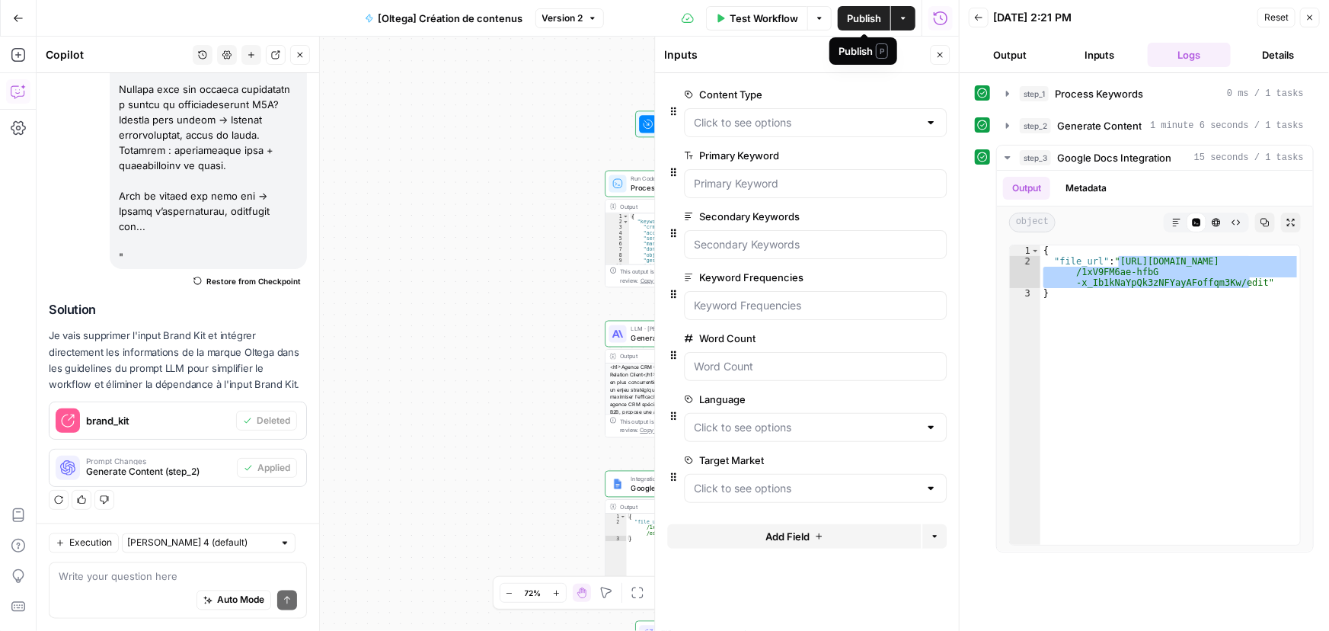
click at [864, 18] on span "Publish" at bounding box center [864, 18] width 34 height 15
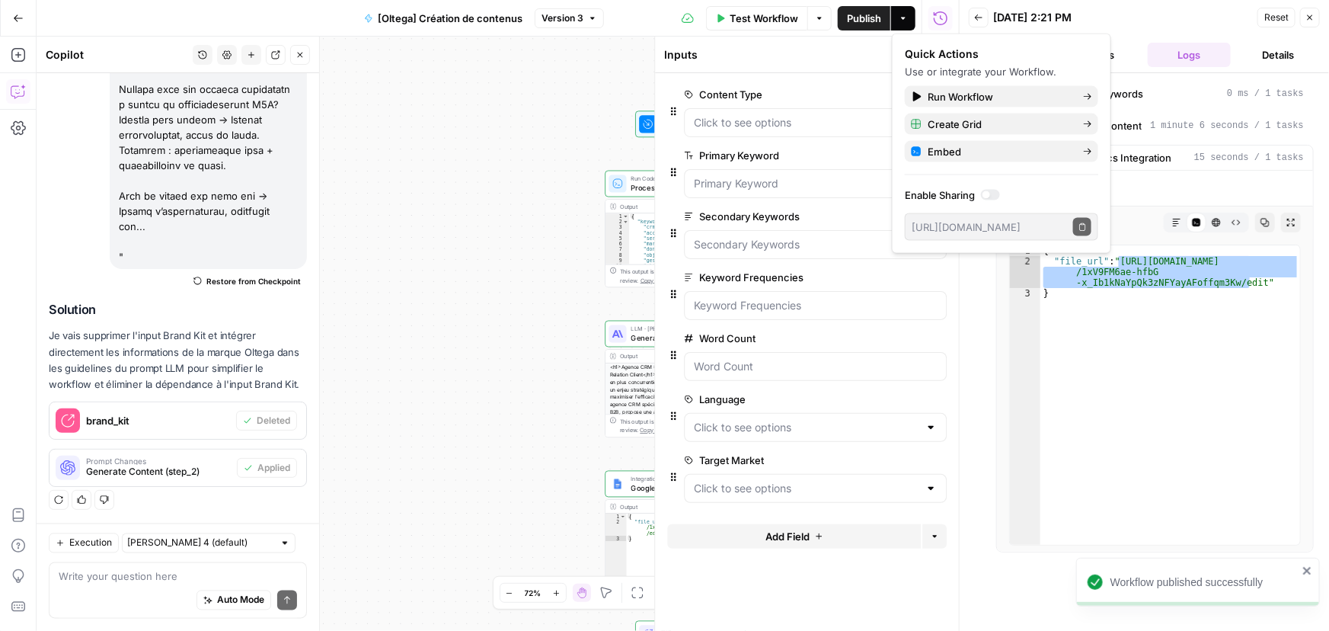
click at [15, 15] on icon "button" at bounding box center [18, 18] width 11 height 11
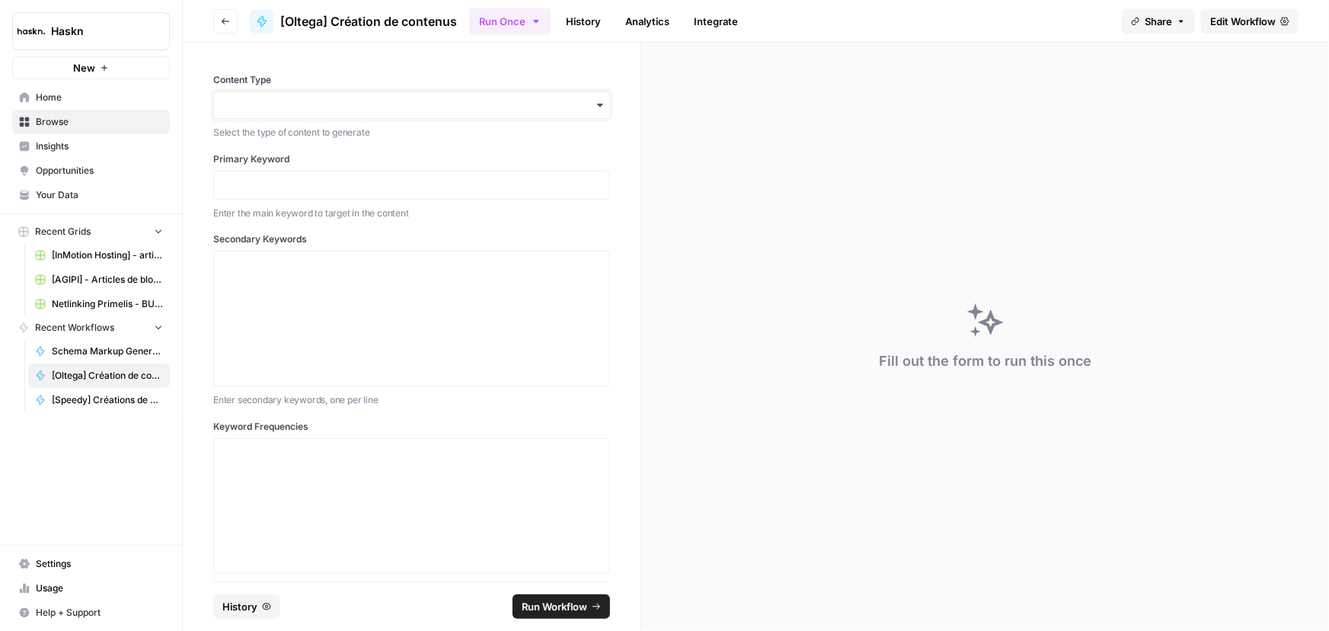
click at [274, 107] on input "Content Type" at bounding box center [411, 105] width 377 height 15
click at [262, 172] on div "Editorial Page" at bounding box center [406, 175] width 385 height 29
click at [290, 187] on p at bounding box center [411, 185] width 377 height 15
click at [232, 280] on div at bounding box center [411, 319] width 377 height 122
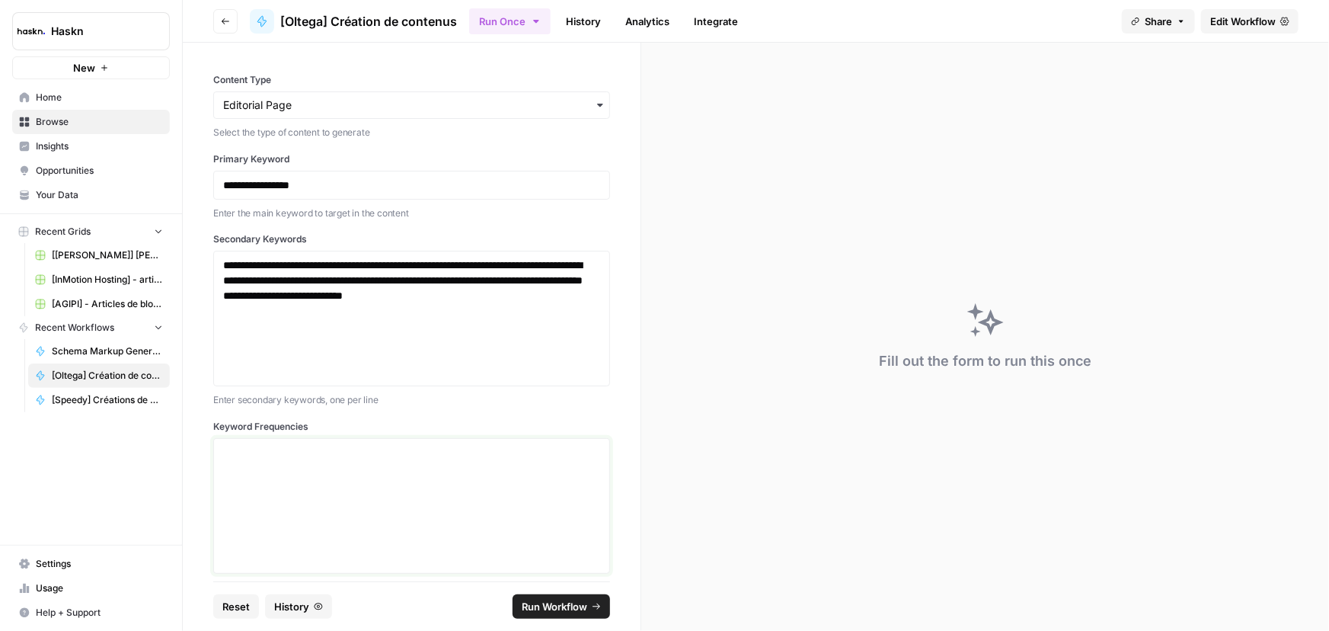
click at [272, 484] on div at bounding box center [411, 506] width 377 height 122
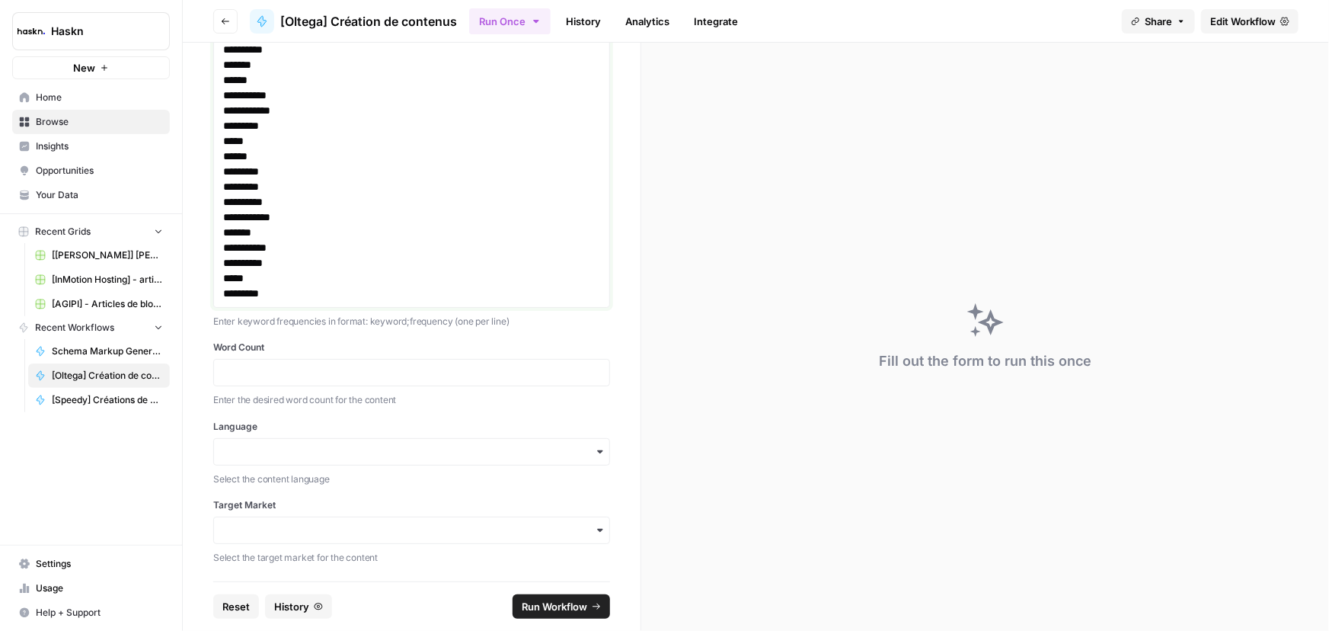
scroll to position [510, 0]
click at [268, 373] on input "Word Count" at bounding box center [411, 372] width 377 height 14
paste input "2000"
type input "2000"
click at [283, 459] on div "button" at bounding box center [411, 450] width 397 height 27
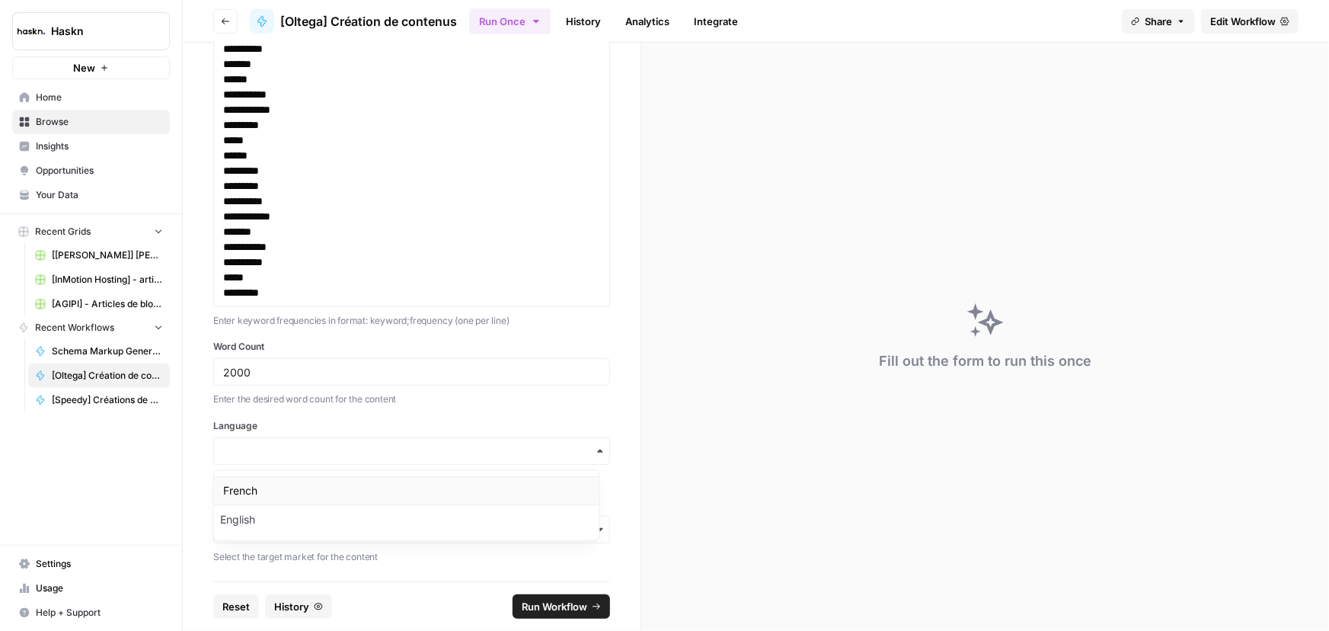
click at [258, 494] on div "French" at bounding box center [406, 490] width 385 height 29
click at [263, 542] on div "button" at bounding box center [411, 529] width 397 height 27
click at [245, 374] on div "[GEOGRAPHIC_DATA]" at bounding box center [406, 371] width 385 height 29
click at [548, 596] on button "Run Workflow" at bounding box center [562, 606] width 98 height 24
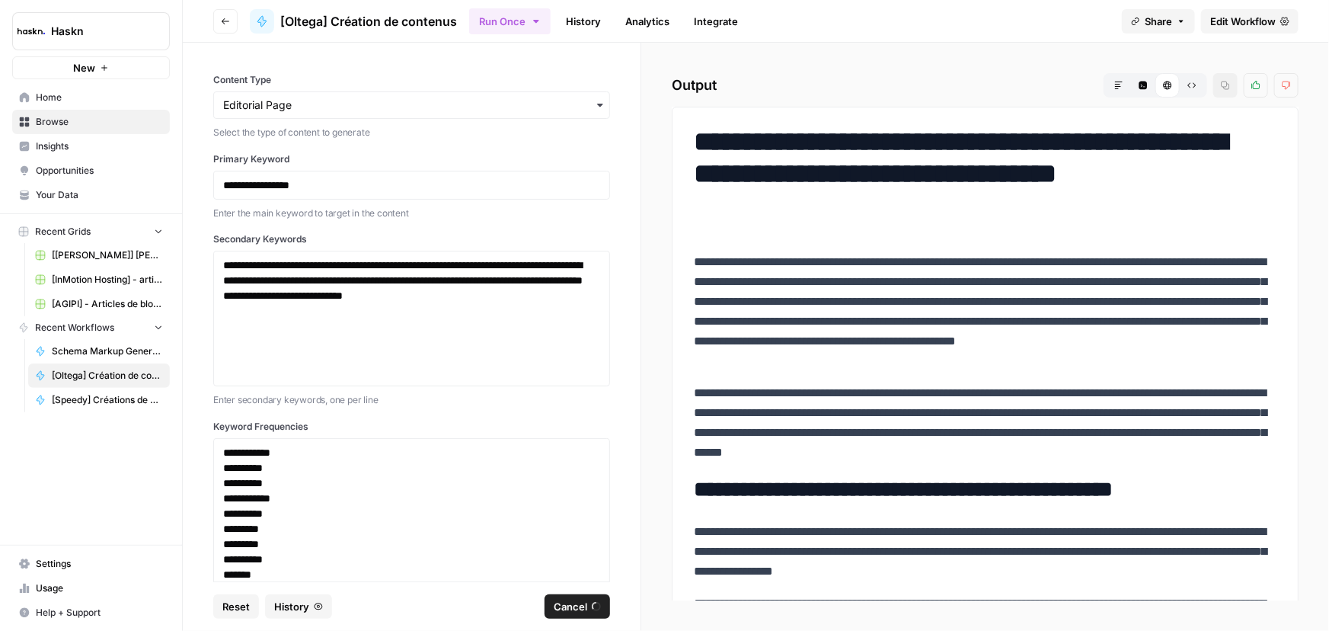
scroll to position [0, 0]
click at [585, 609] on span "Cancel" at bounding box center [571, 606] width 34 height 15
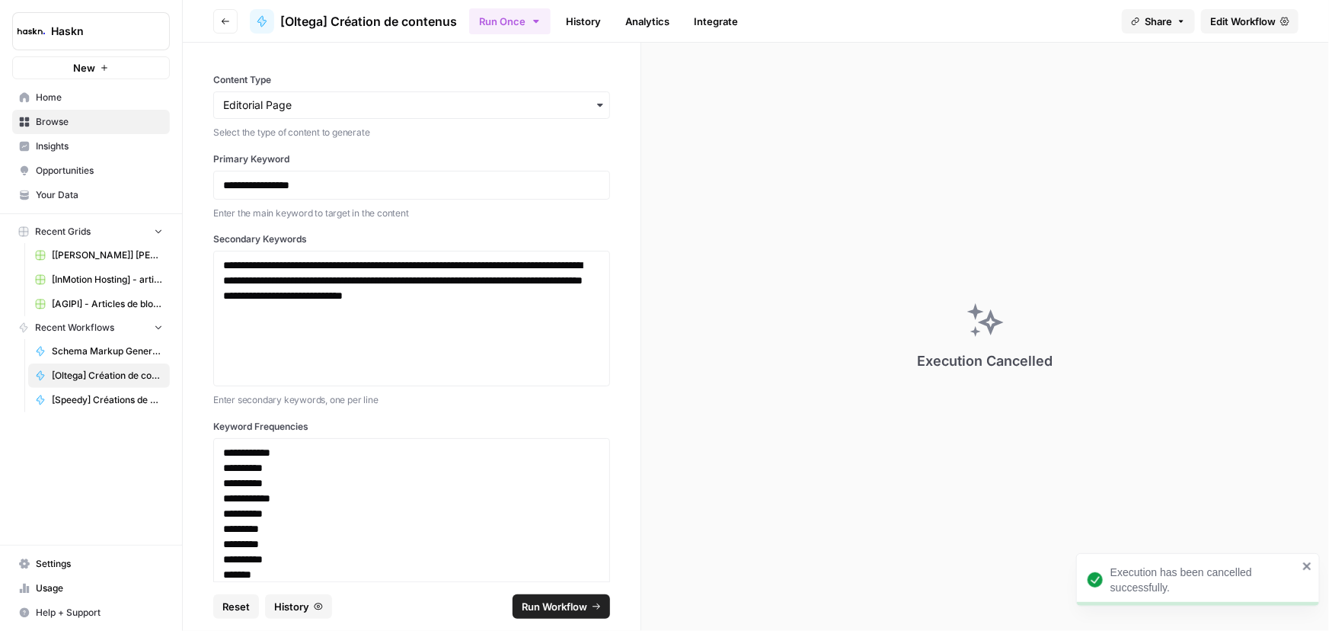
click at [1252, 20] on span "Edit Workflow" at bounding box center [1244, 21] width 66 height 15
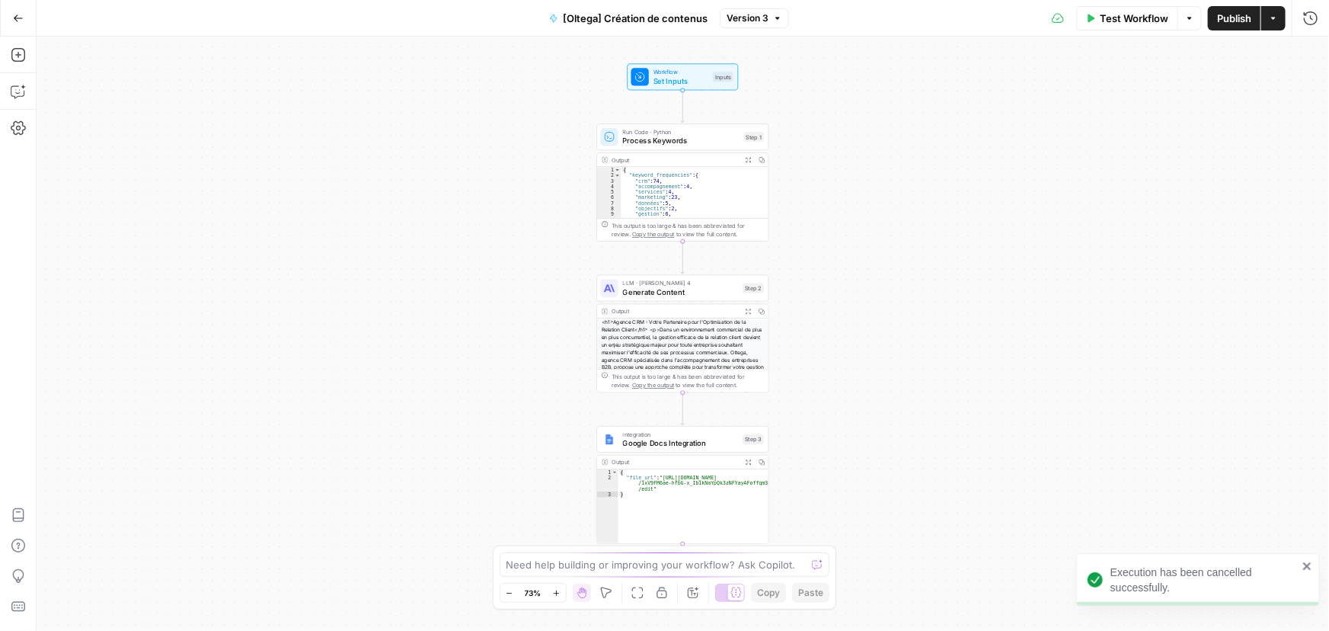
click at [676, 75] on span "Set Inputs" at bounding box center [681, 80] width 55 height 11
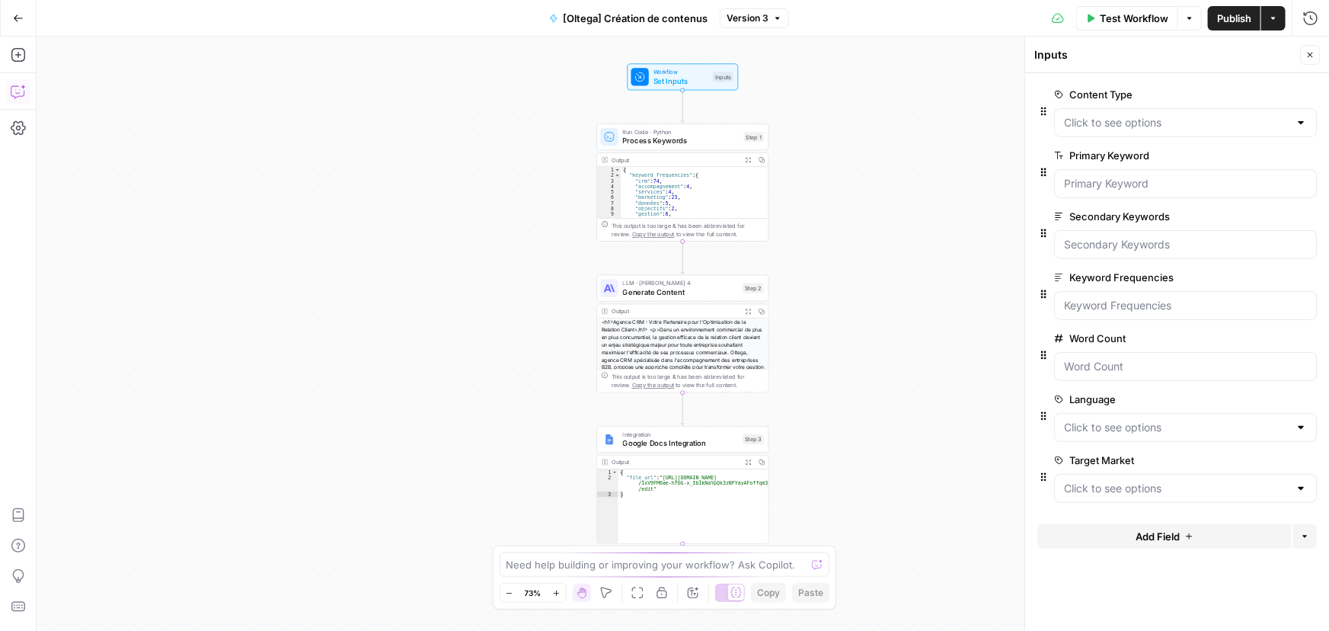
click at [24, 91] on icon "button" at bounding box center [18, 91] width 15 height 15
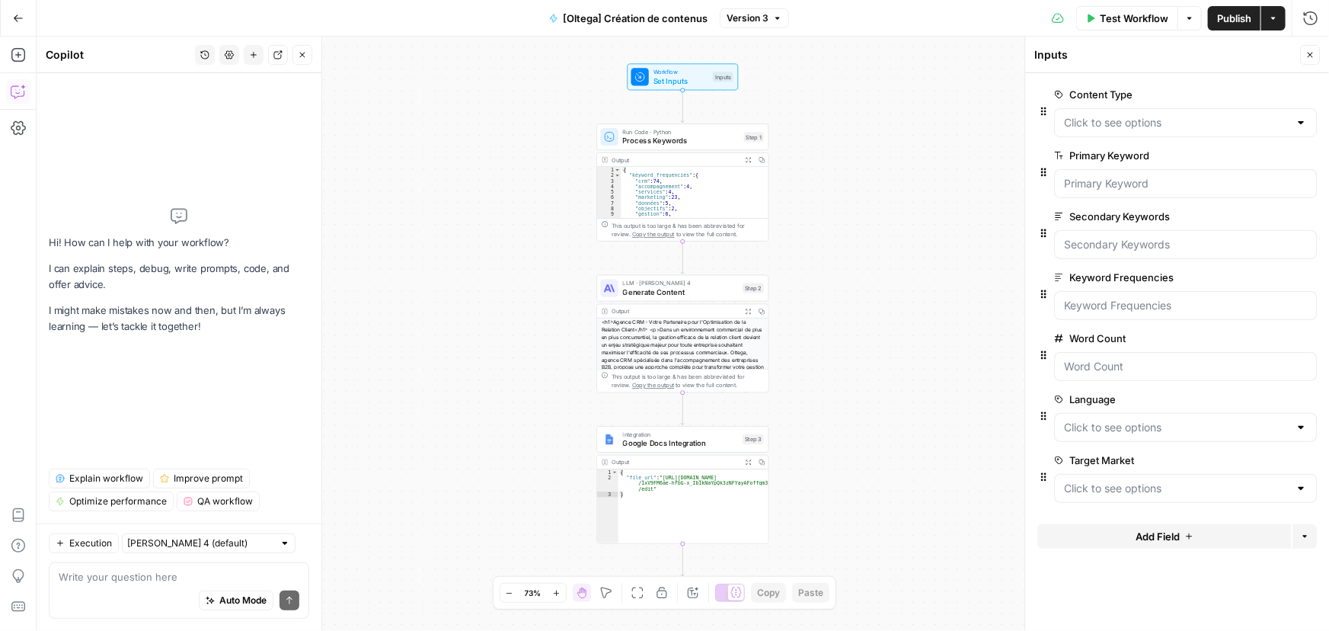
click at [114, 576] on textarea at bounding box center [179, 576] width 241 height 15
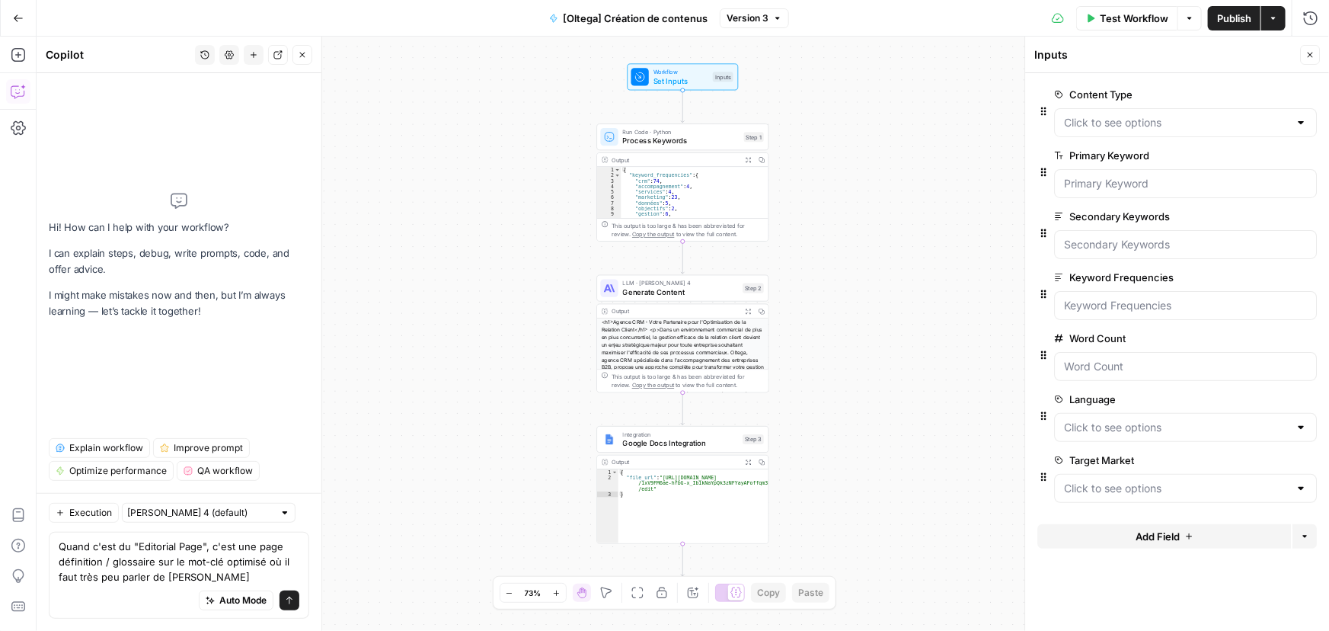
type textarea "Quand c'est du "Editorial Page", c'est une page définition / glossaire sur le m…"
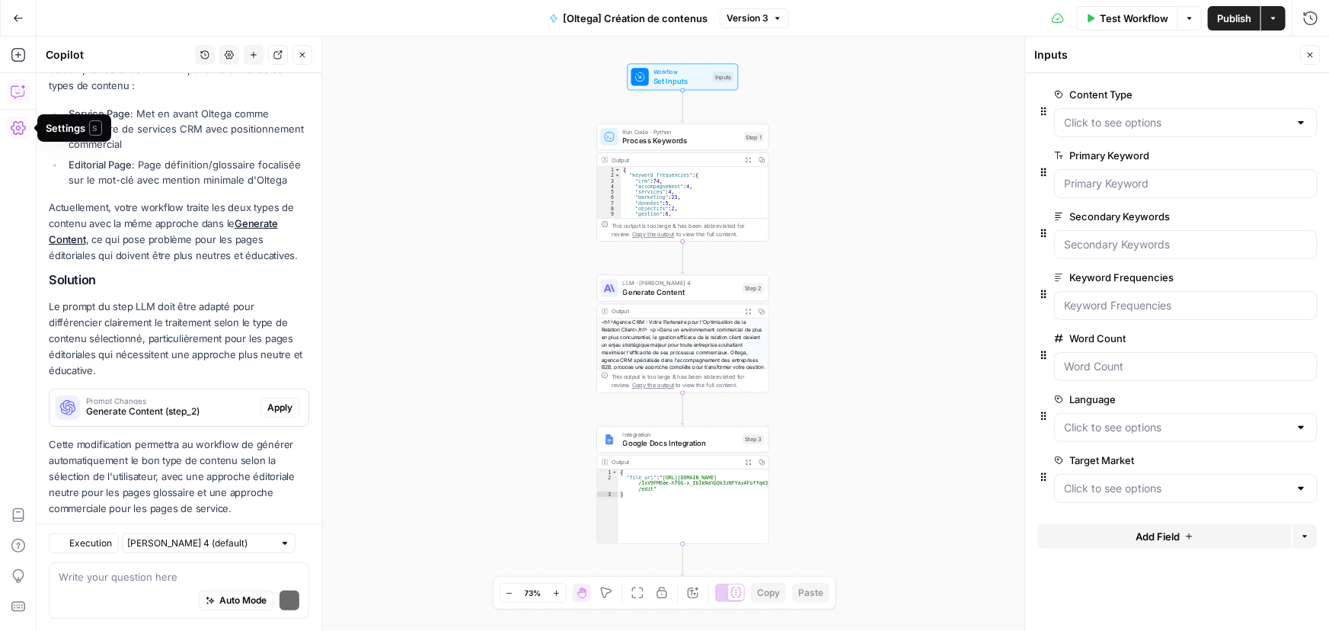
scroll to position [257, 0]
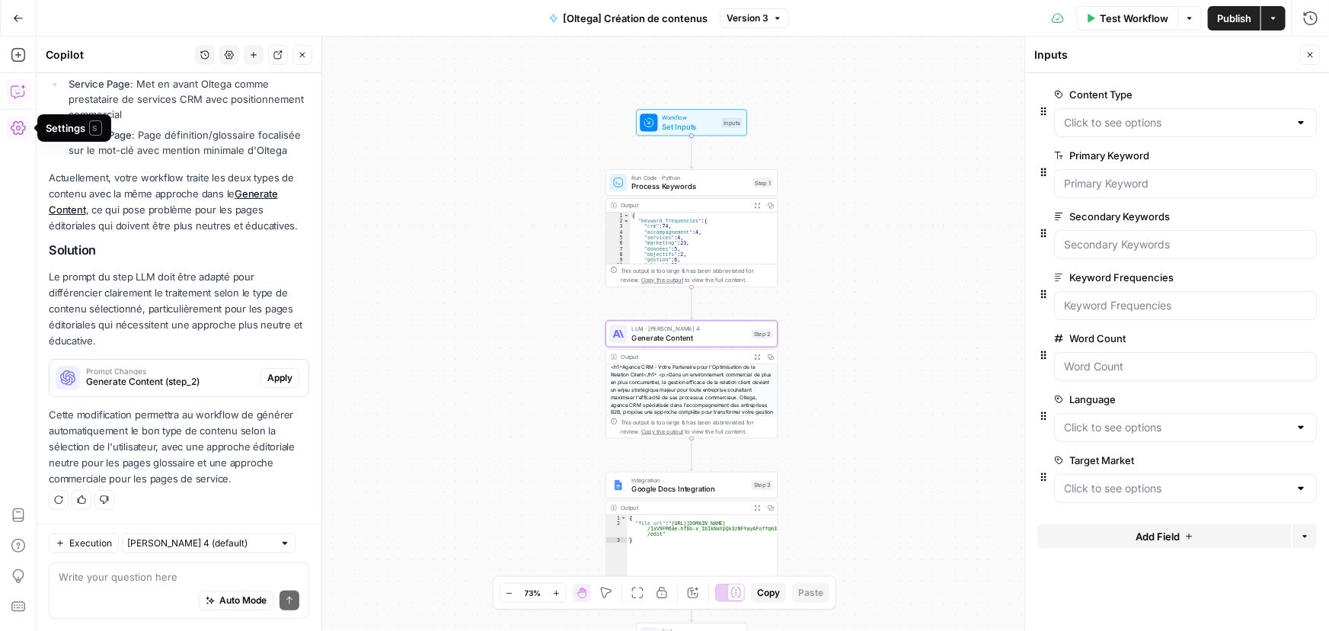
click at [267, 380] on span "Apply" at bounding box center [279, 378] width 25 height 14
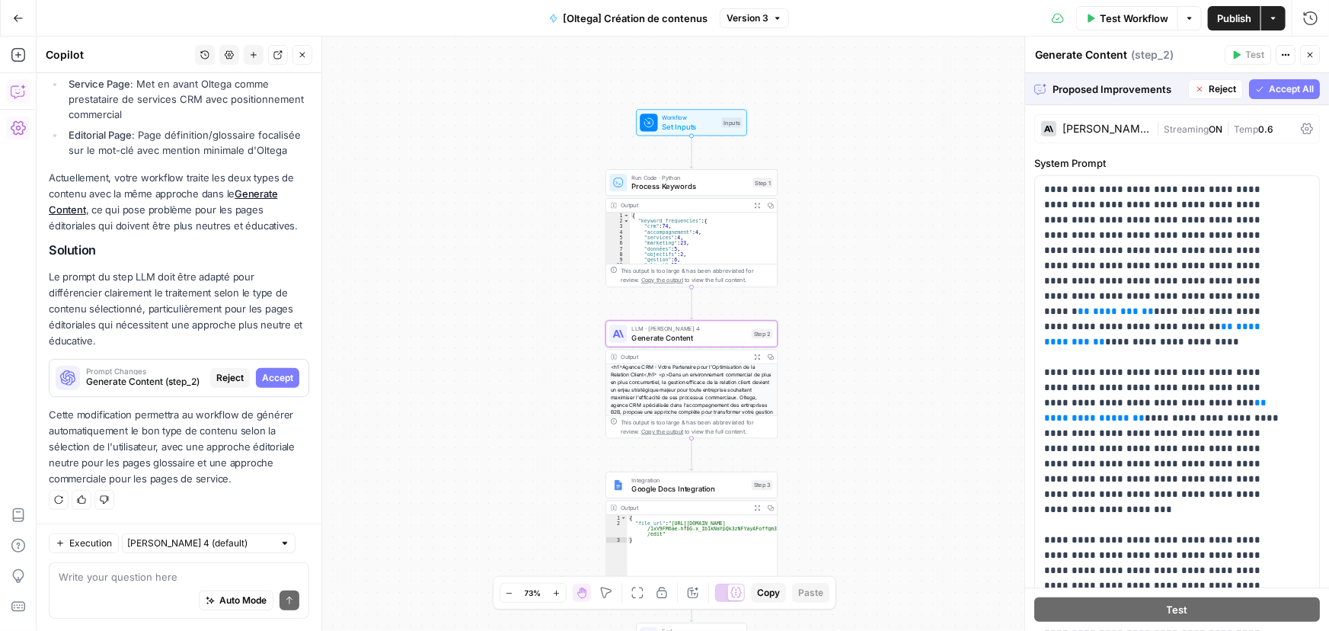
click at [264, 376] on span "Accept" at bounding box center [277, 378] width 31 height 14
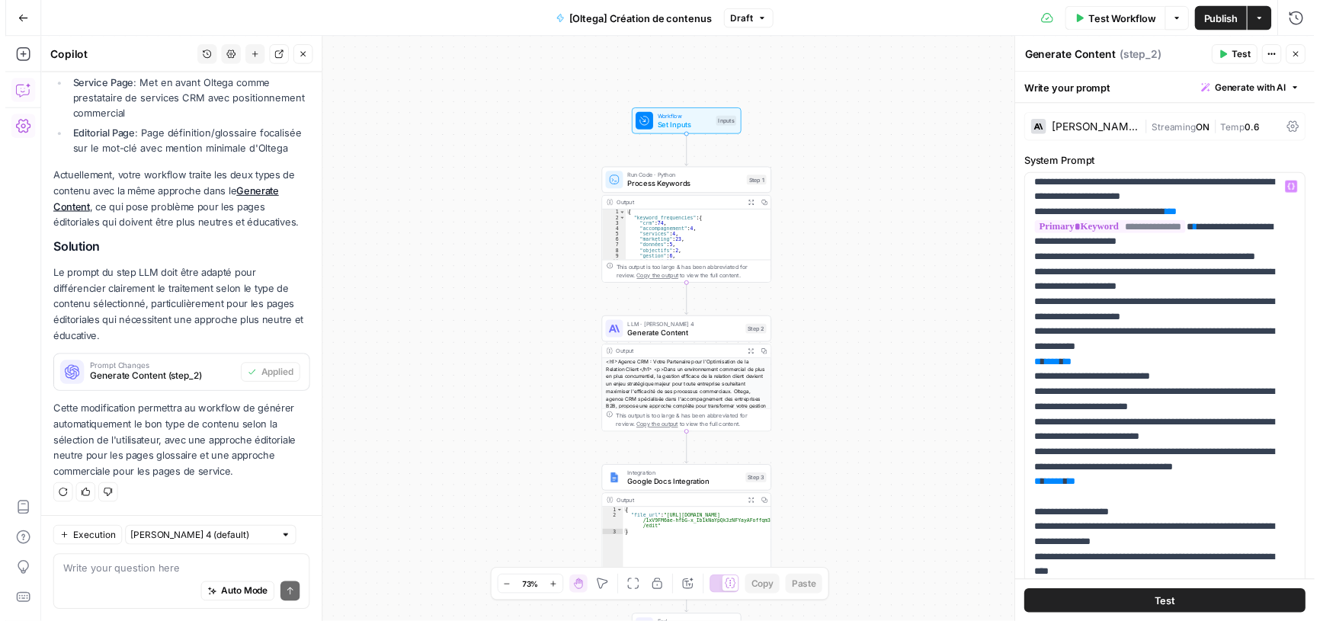
scroll to position [2365, 0]
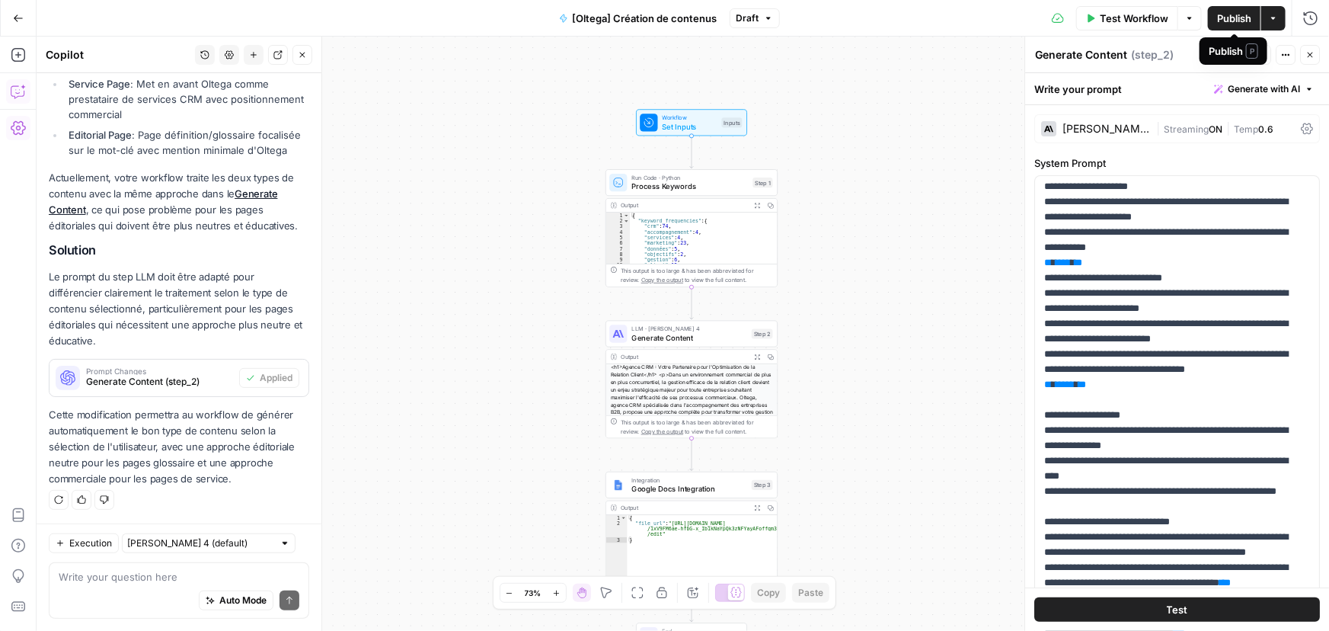
click at [1128, 21] on span "Test Workflow" at bounding box center [1134, 18] width 69 height 15
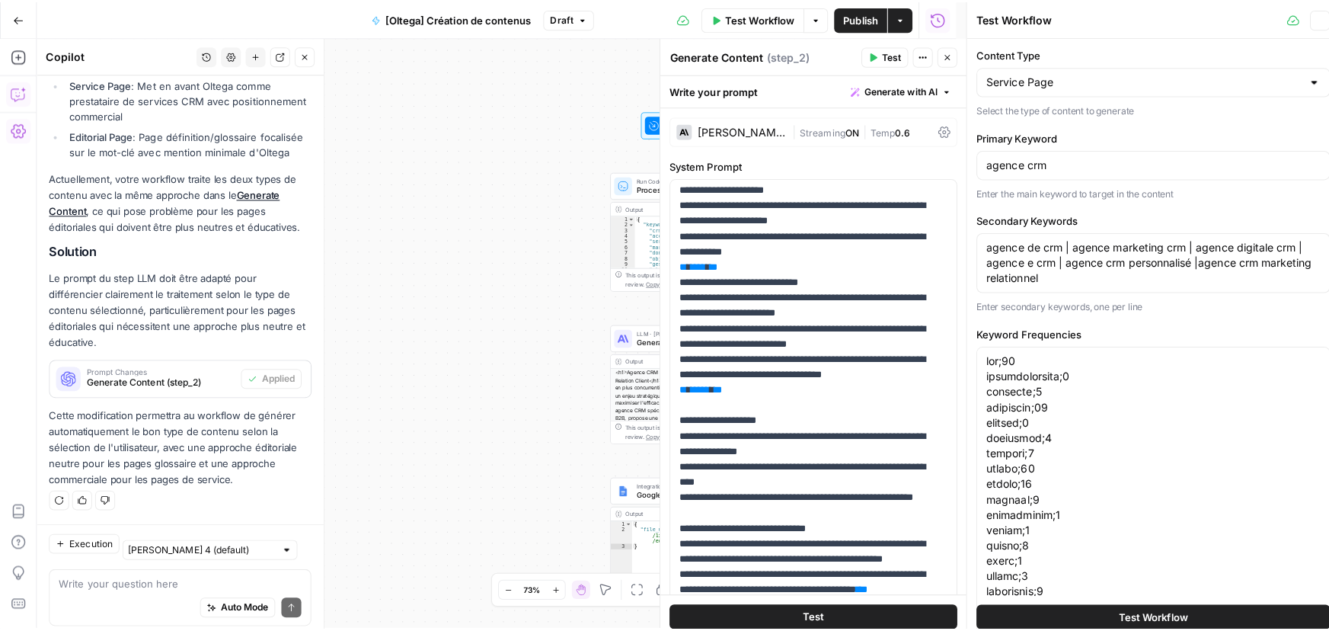
scroll to position [281, 0]
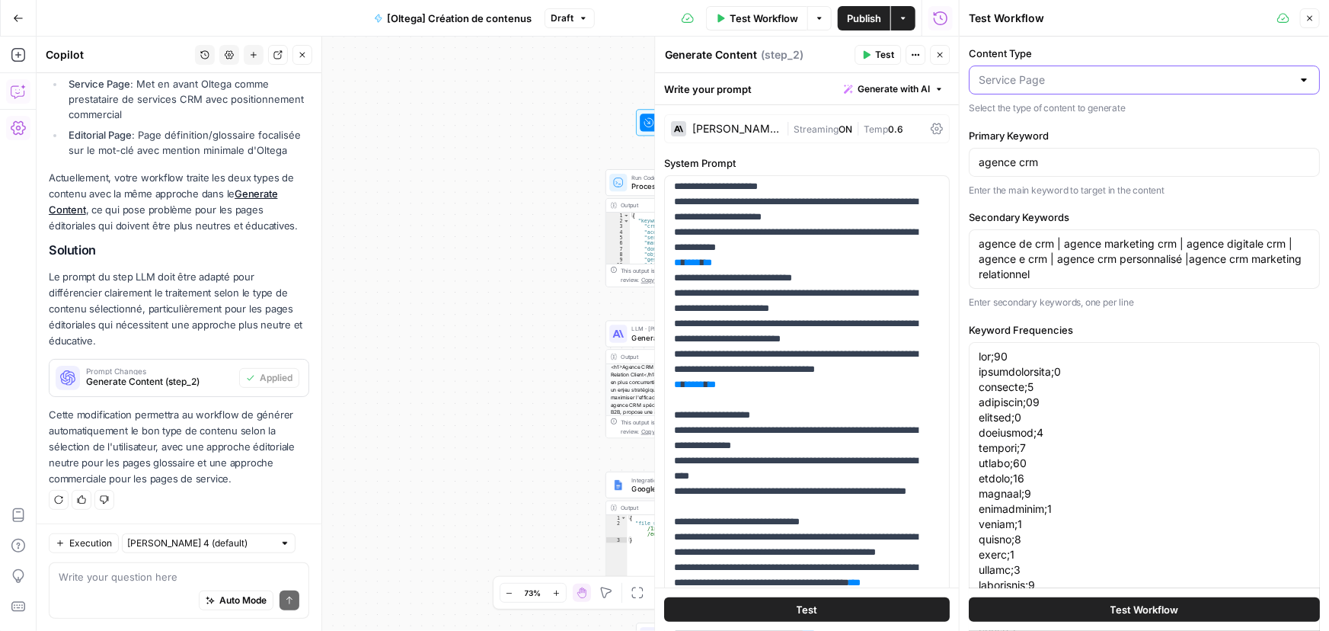
click at [1070, 83] on input "Content Type" at bounding box center [1135, 79] width 313 height 15
click at [1015, 139] on span "Editorial Page" at bounding box center [1136, 139] width 309 height 15
type input "Editorial Page"
click at [1120, 612] on span "Test Workflow" at bounding box center [1145, 609] width 69 height 15
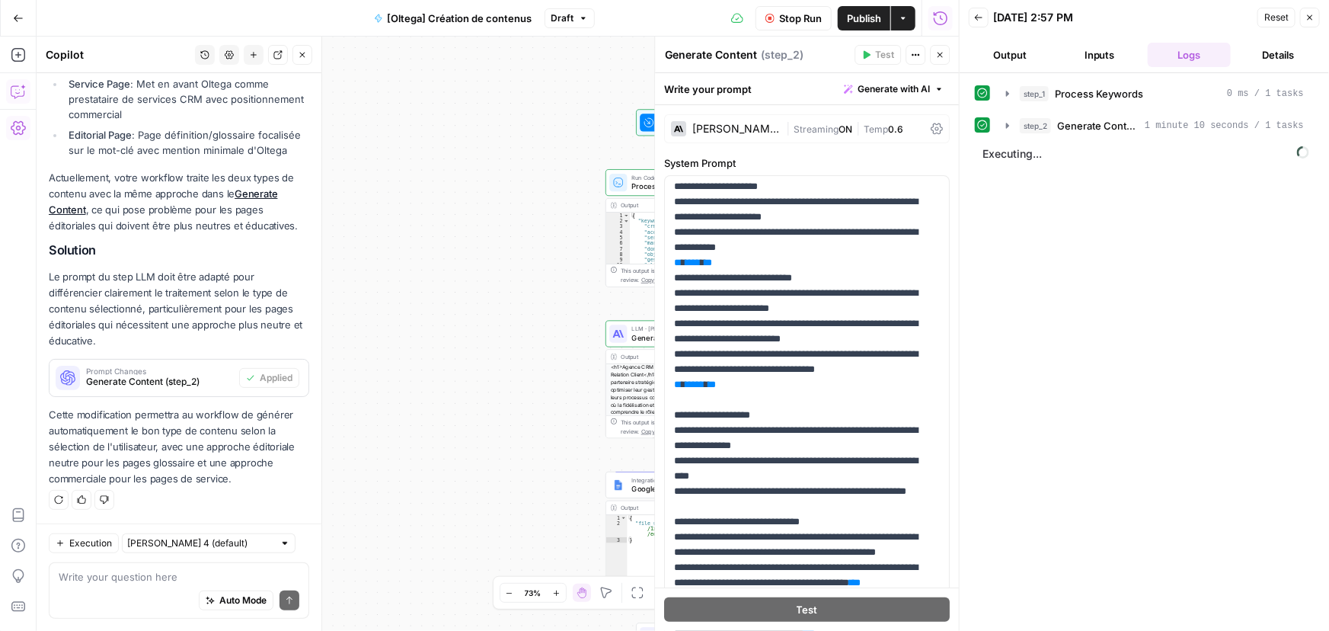
click at [810, 16] on span "Stop Run" at bounding box center [800, 18] width 43 height 15
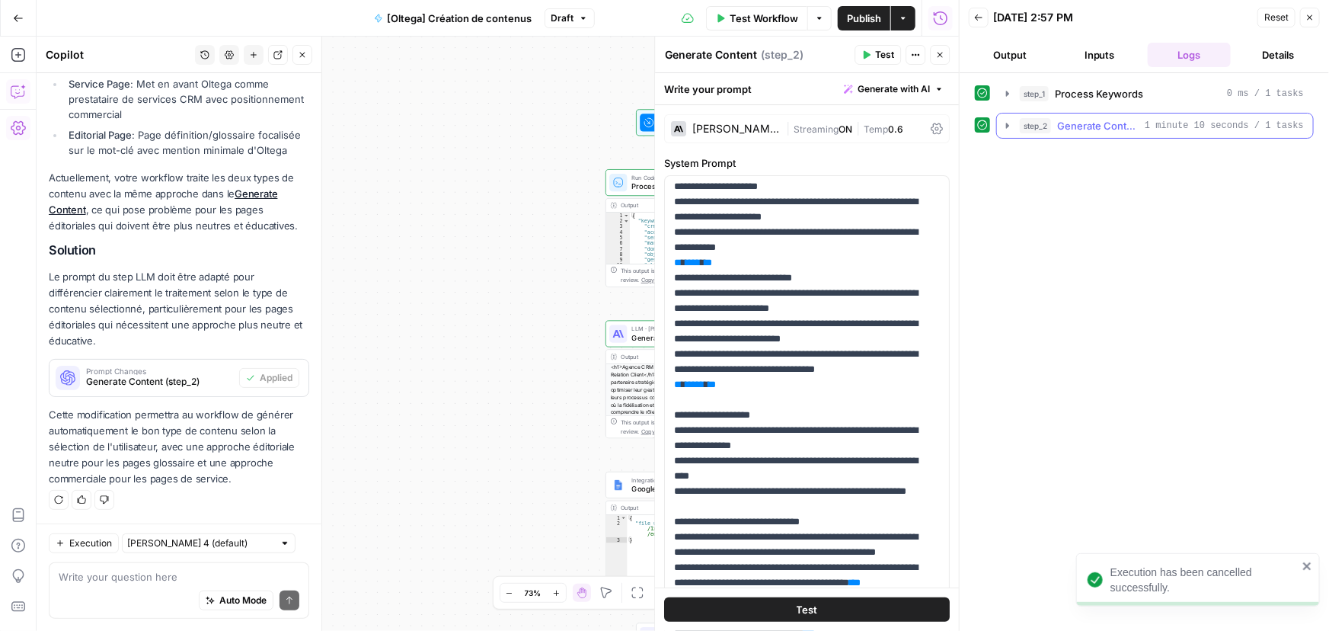
click at [1006, 125] on icon "button" at bounding box center [1007, 125] width 3 height 5
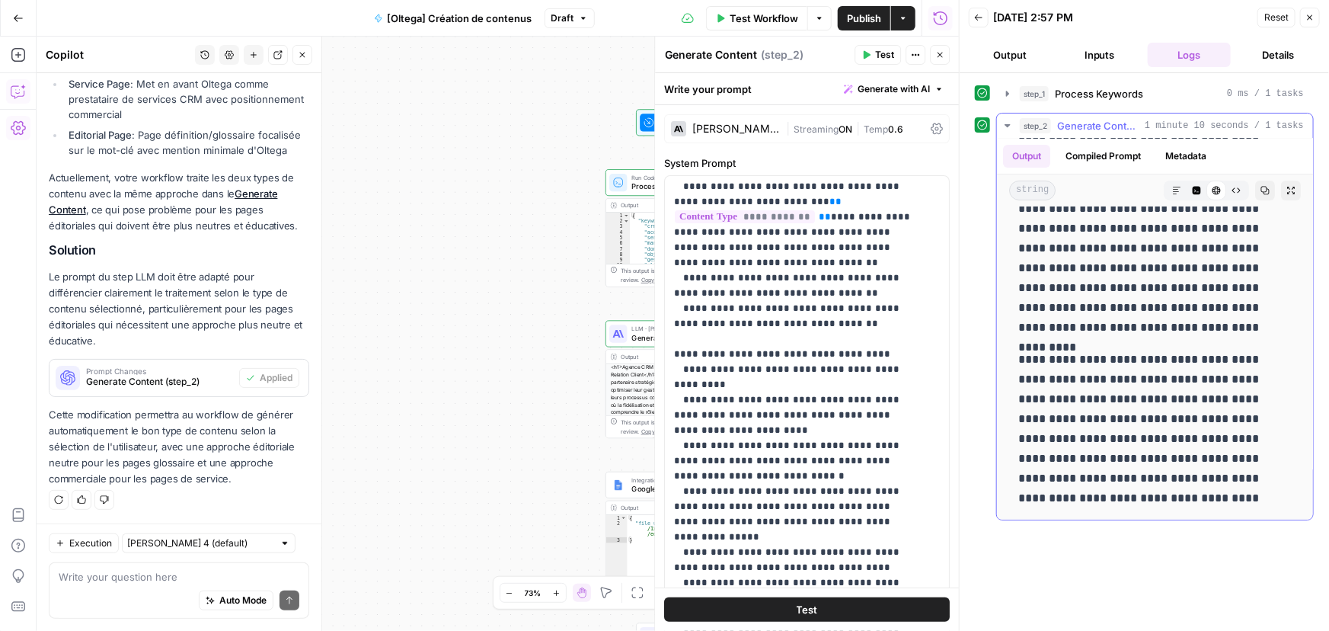
scroll to position [8966, 0]
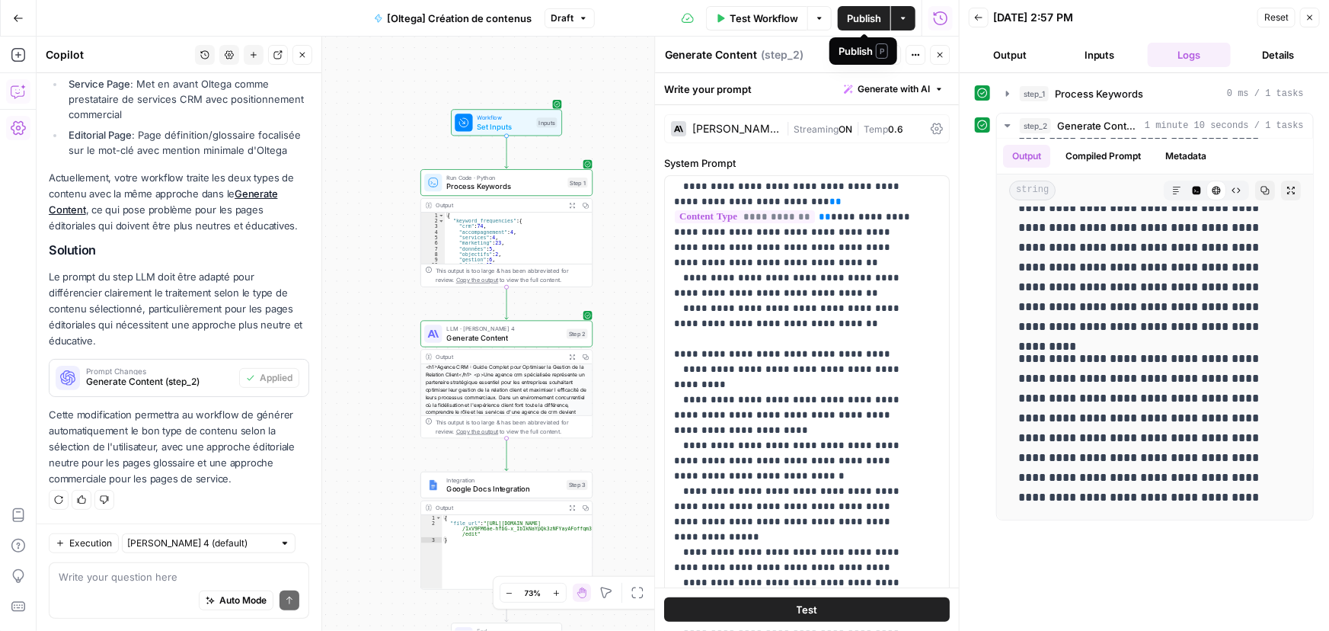
click at [870, 16] on span "Publish" at bounding box center [864, 18] width 34 height 15
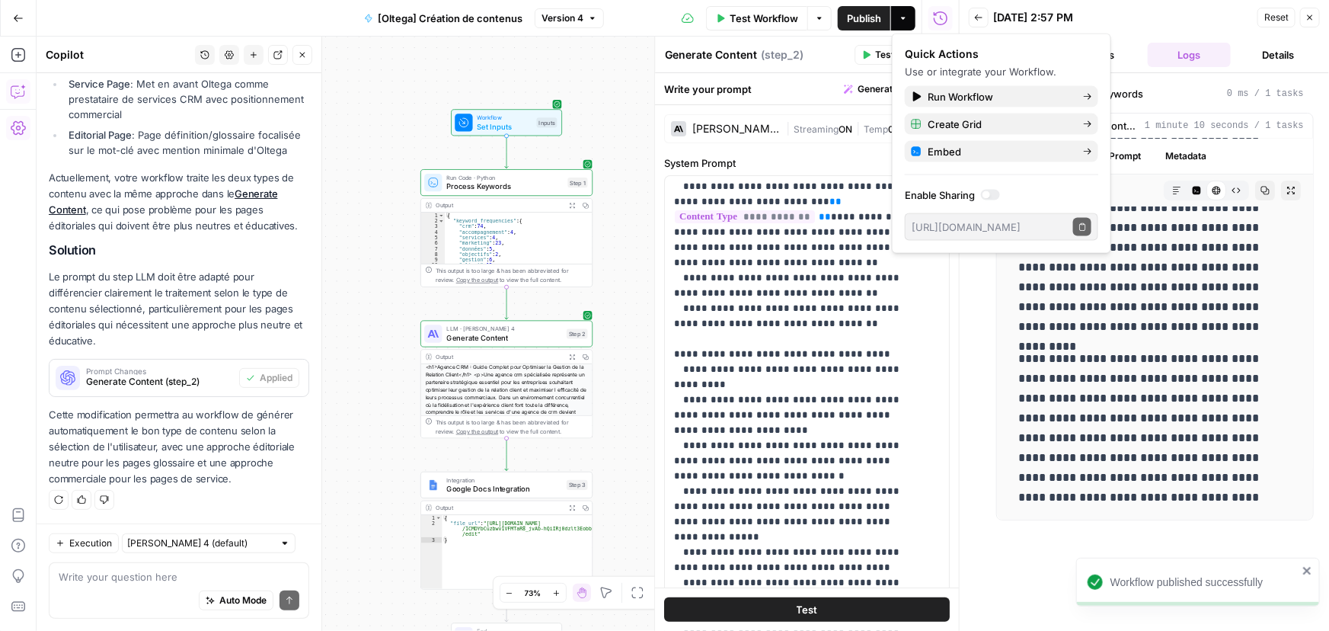
click at [10, 16] on button "Go Back" at bounding box center [18, 18] width 27 height 27
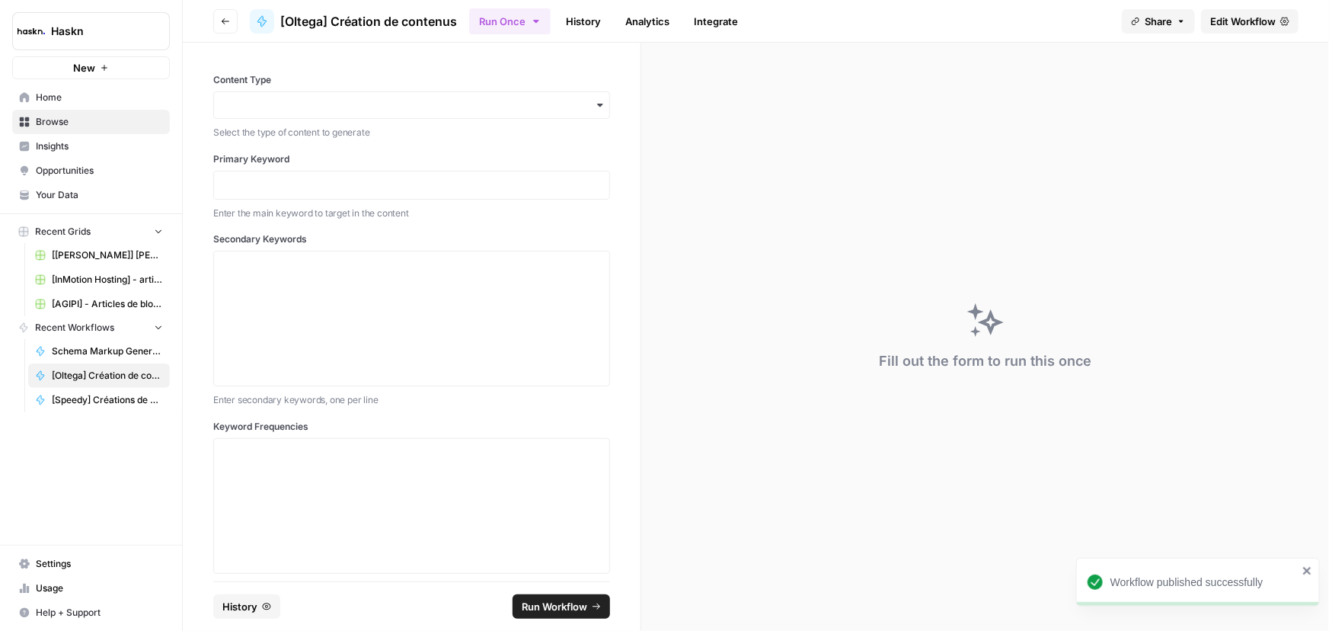
click at [583, 23] on link "History" at bounding box center [583, 21] width 53 height 24
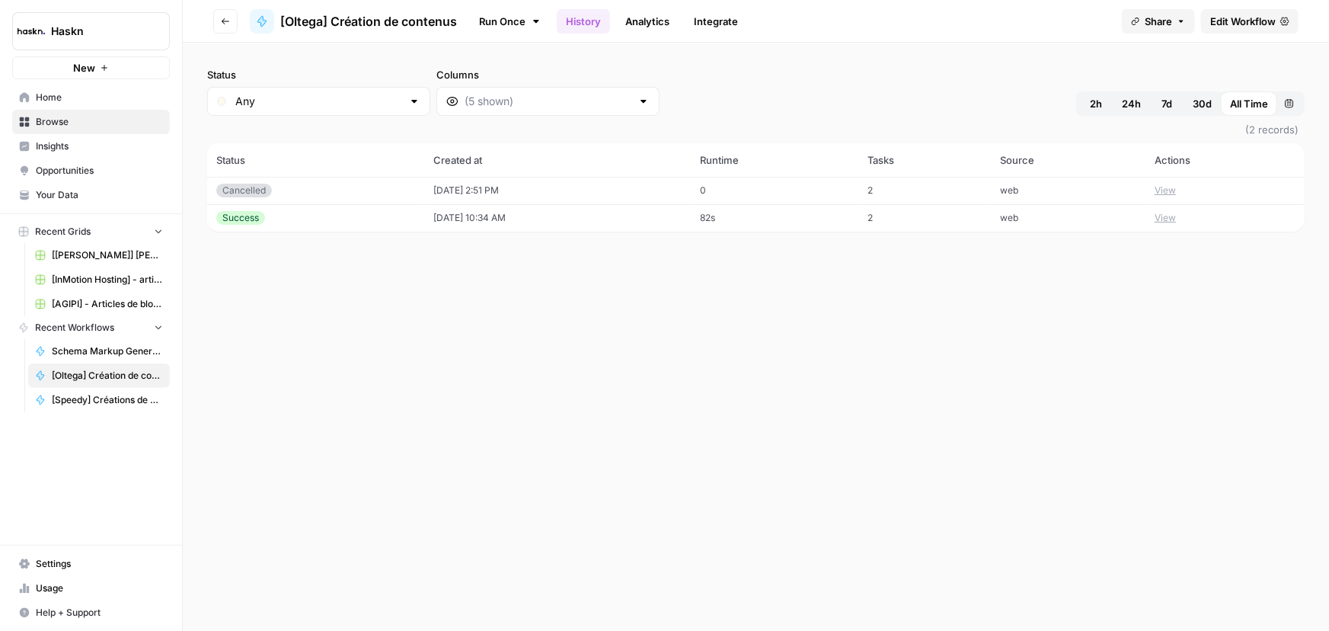
click at [514, 30] on link "Run Once" at bounding box center [510, 21] width 82 height 26
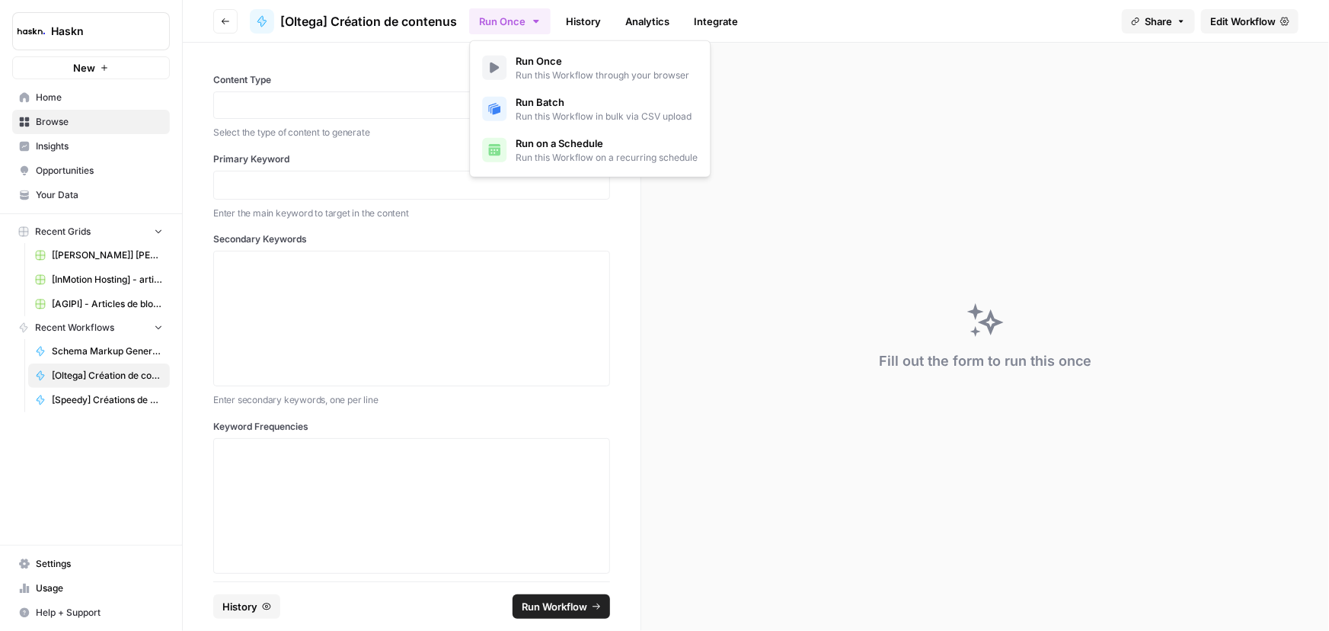
click at [498, 29] on button "Run Once" at bounding box center [510, 21] width 82 height 26
click at [552, 110] on span "Run this Workflow in bulk via CSV upload" at bounding box center [604, 117] width 176 height 14
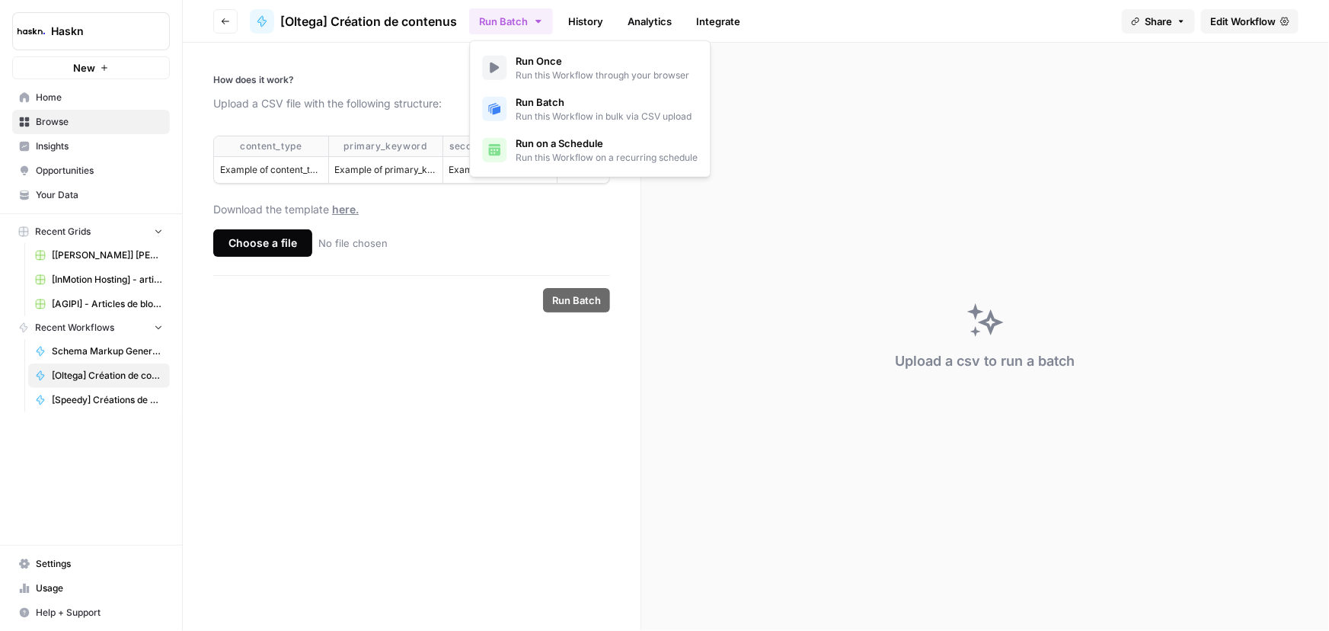
click at [267, 257] on div "Choose a file" at bounding box center [262, 242] width 99 height 27
click at [0, 0] on input "Choose a file No file chosen" at bounding box center [0, 0] width 0 height 0
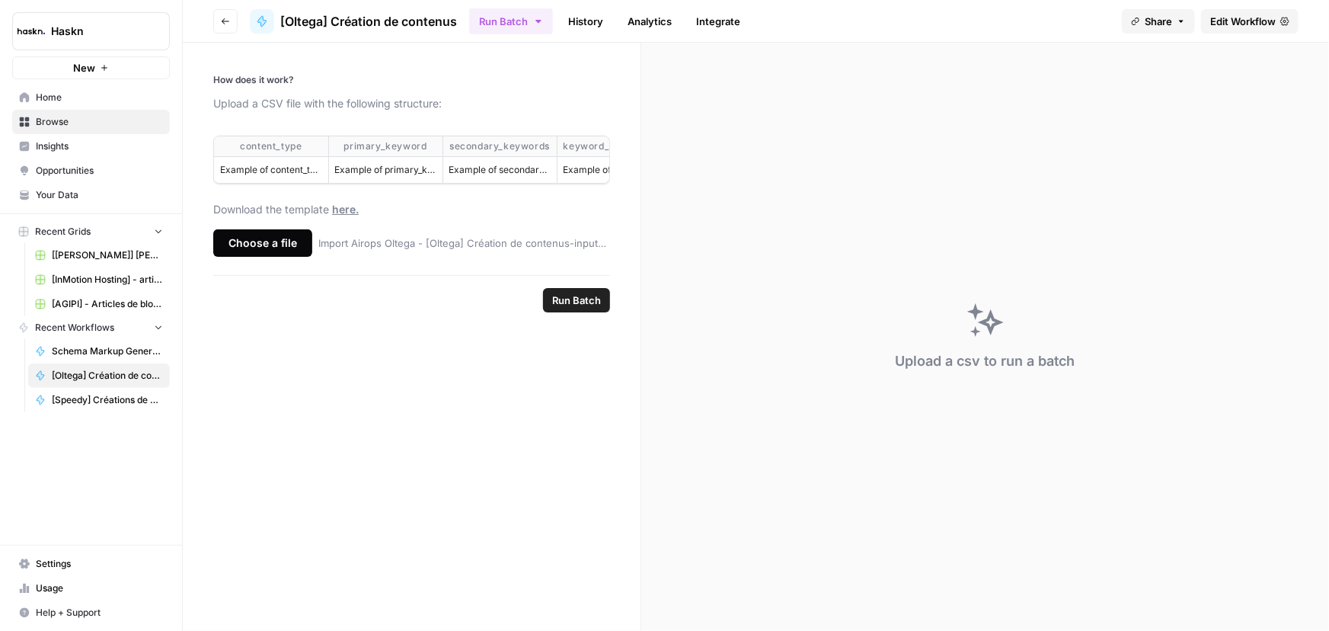
click at [583, 308] on span "Run Batch" at bounding box center [576, 300] width 49 height 15
